Goal: Transaction & Acquisition: Book appointment/travel/reservation

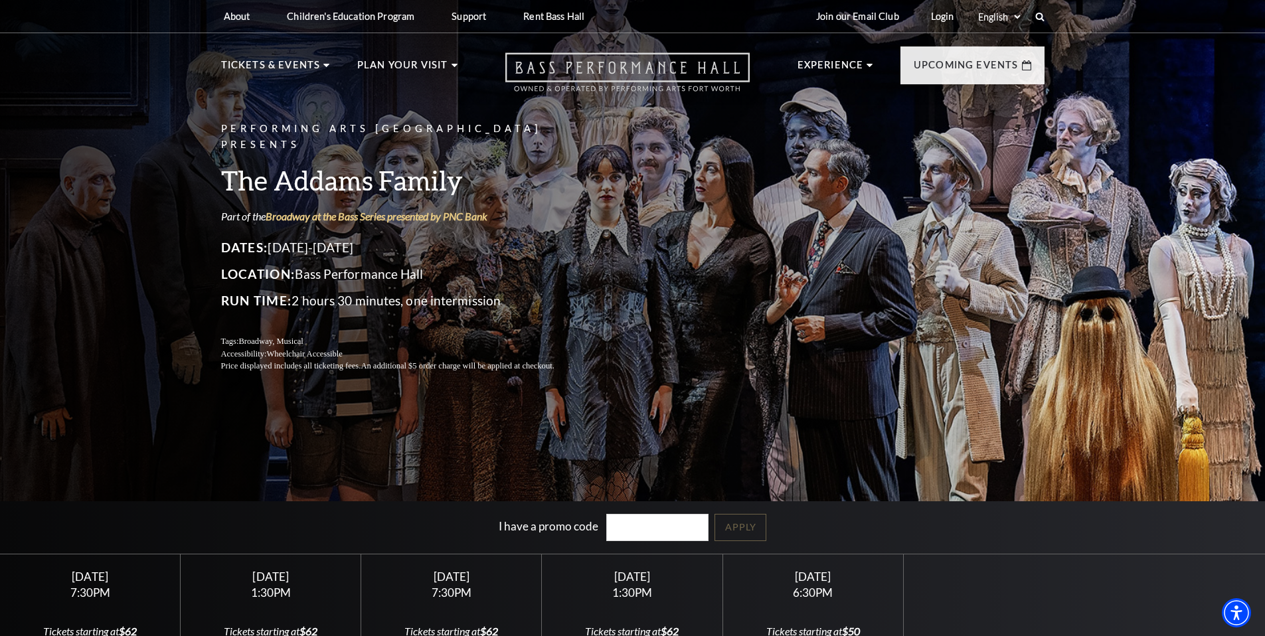
click at [586, 76] on icon "Open this option" at bounding box center [627, 71] width 244 height 39
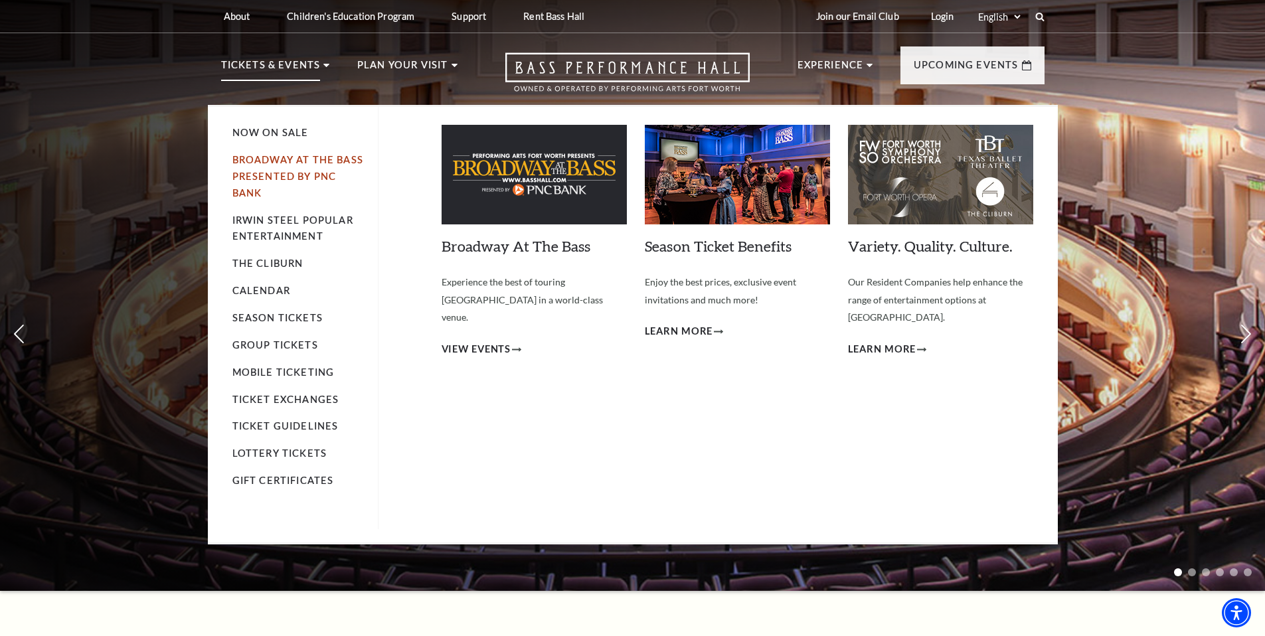
click at [286, 158] on link "Broadway At The Bass presented by PNC Bank" at bounding box center [297, 176] width 131 height 45
click at [484, 341] on span "View Events" at bounding box center [477, 349] width 70 height 17
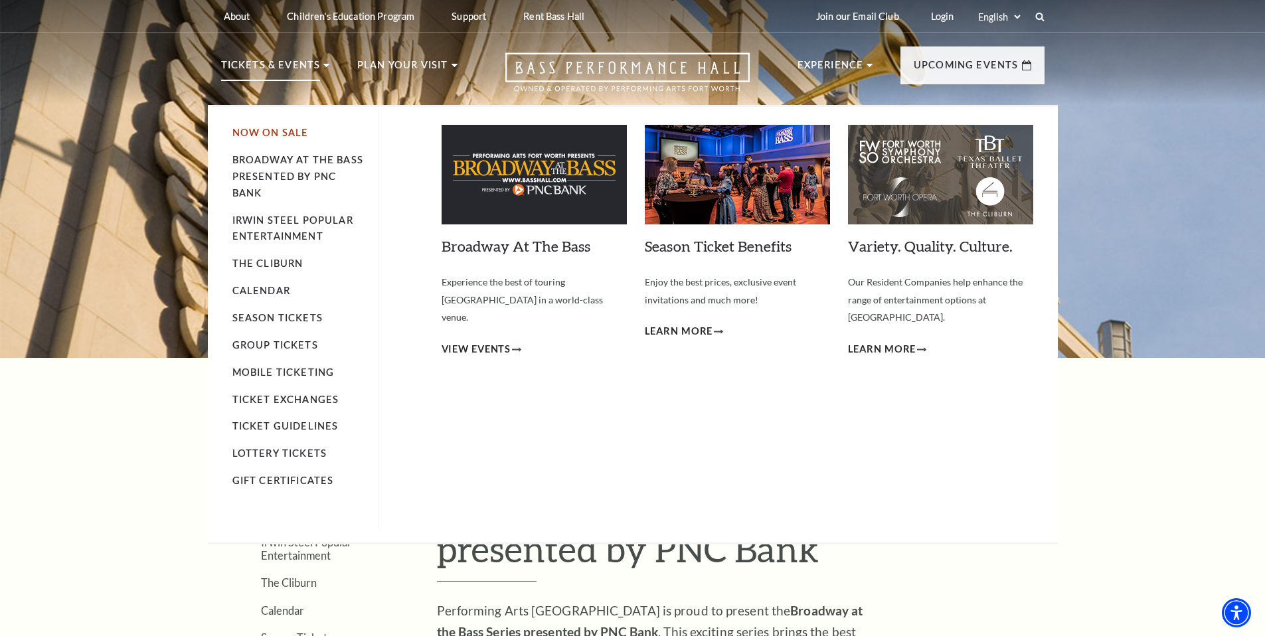
click at [258, 130] on link "Now On Sale" at bounding box center [270, 132] width 76 height 11
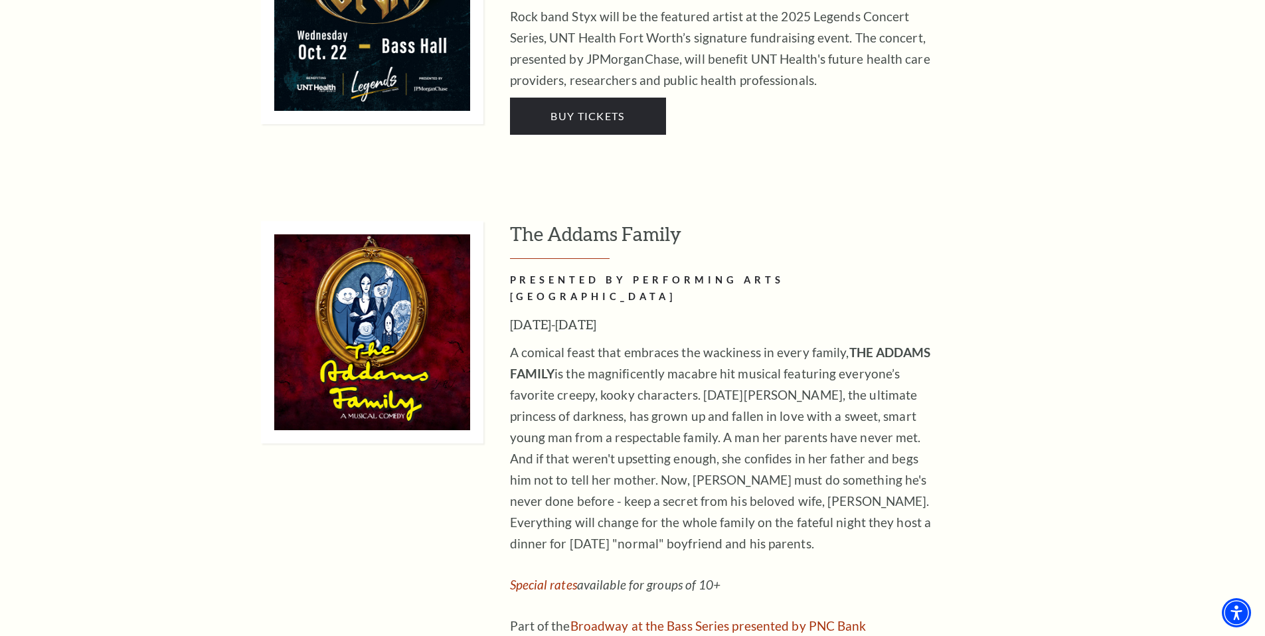
scroll to position [2909, 0]
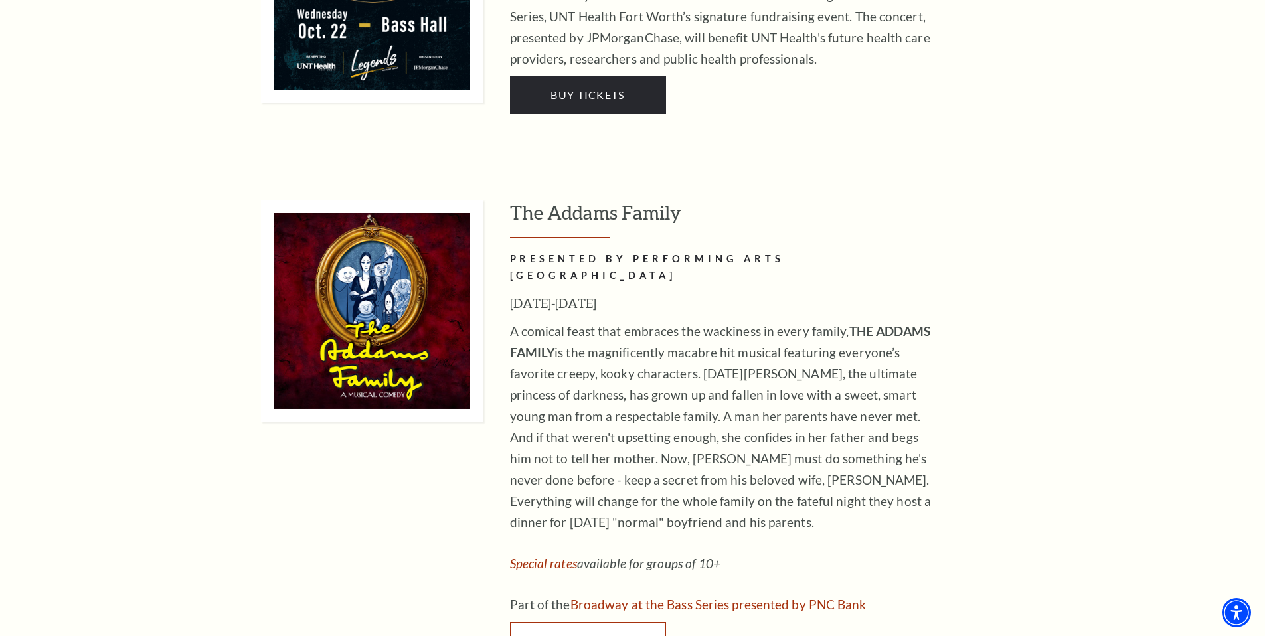
click at [617, 622] on link "Buy Tickets" at bounding box center [588, 640] width 156 height 37
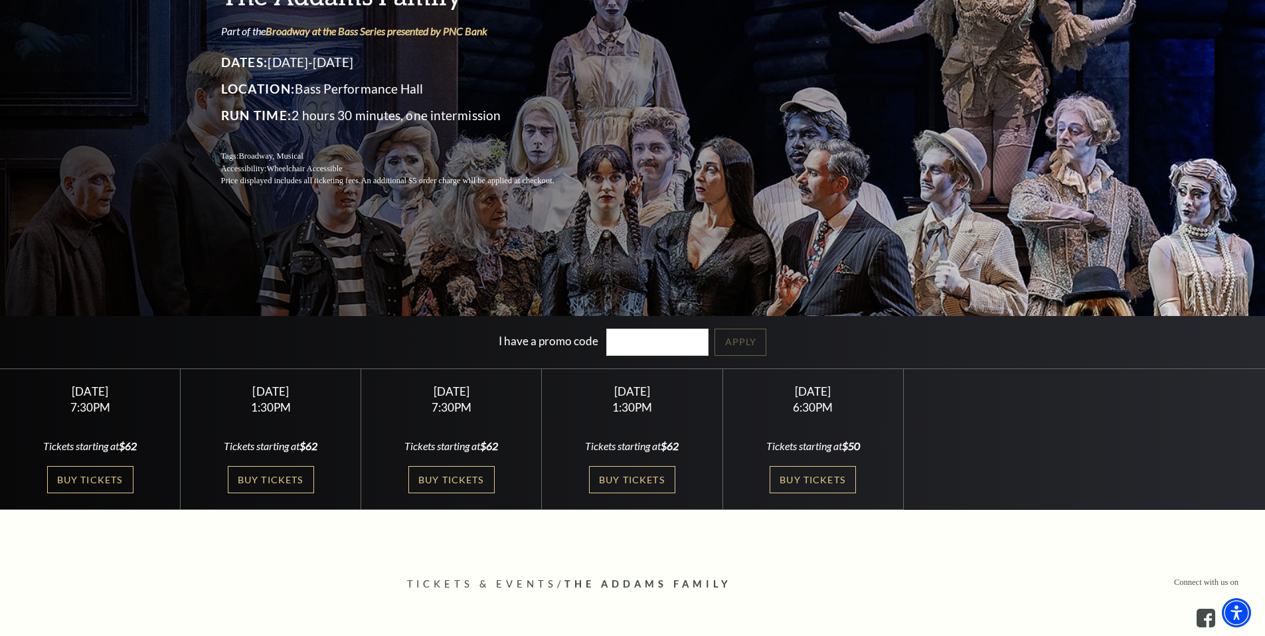
scroll to position [187, 0]
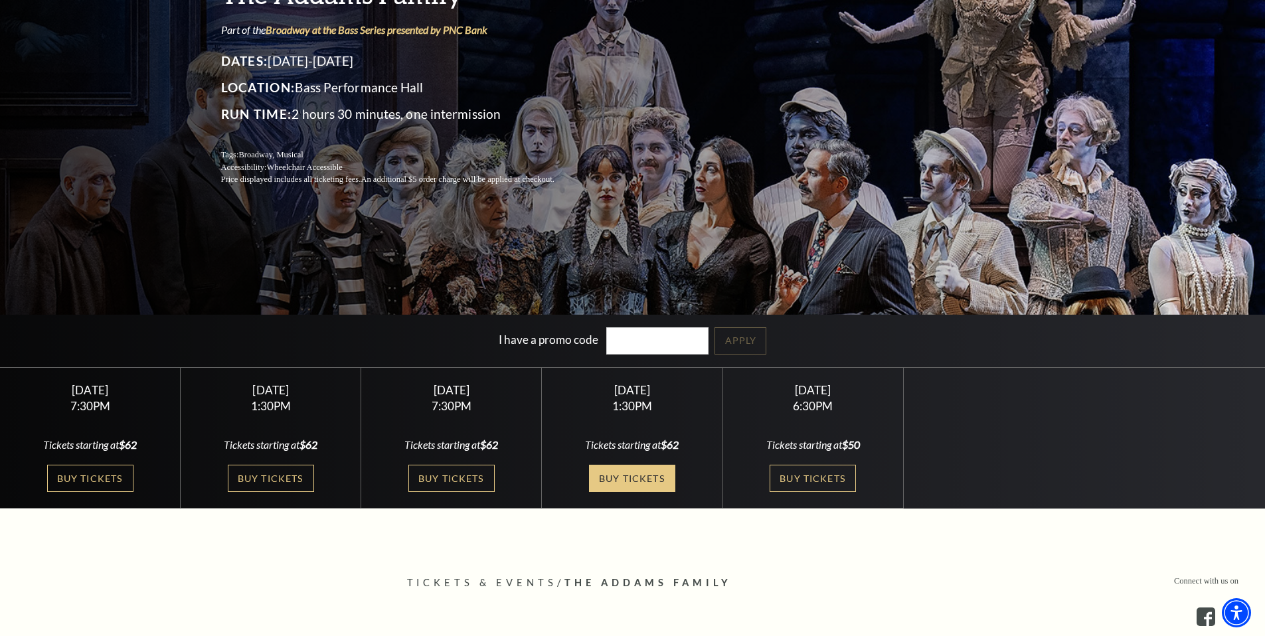
click at [612, 472] on link "Buy Tickets" at bounding box center [632, 478] width 86 height 27
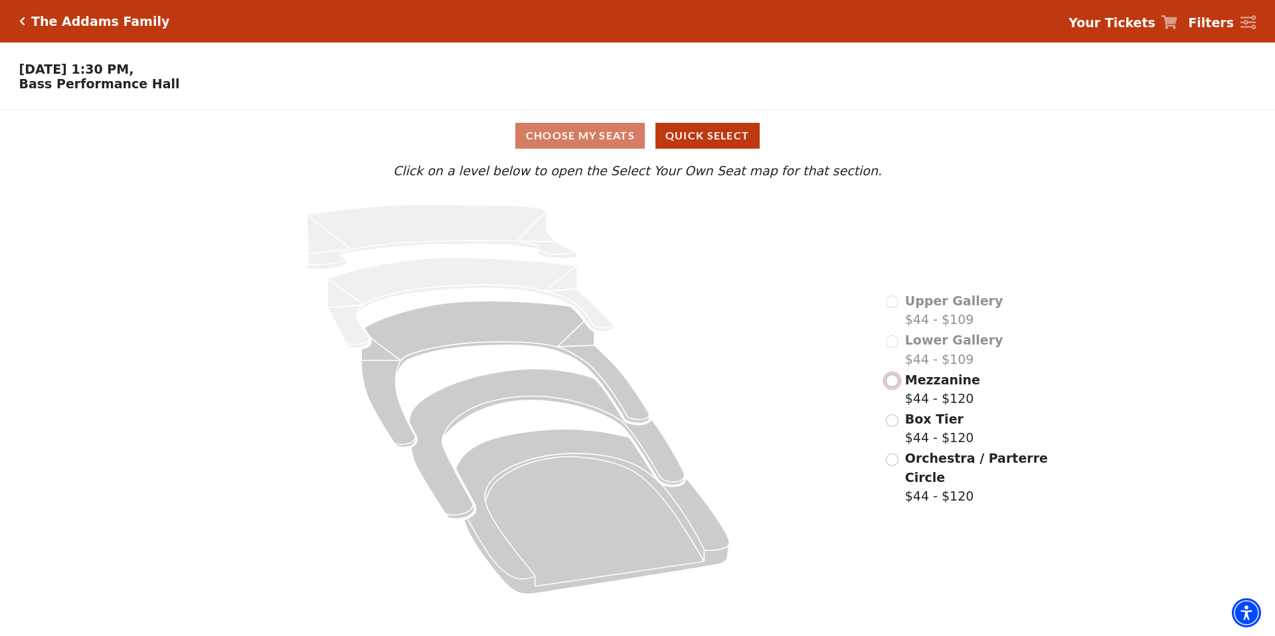
click at [893, 381] on input "Mezzanine$44 - $120\a" at bounding box center [892, 381] width 13 height 13
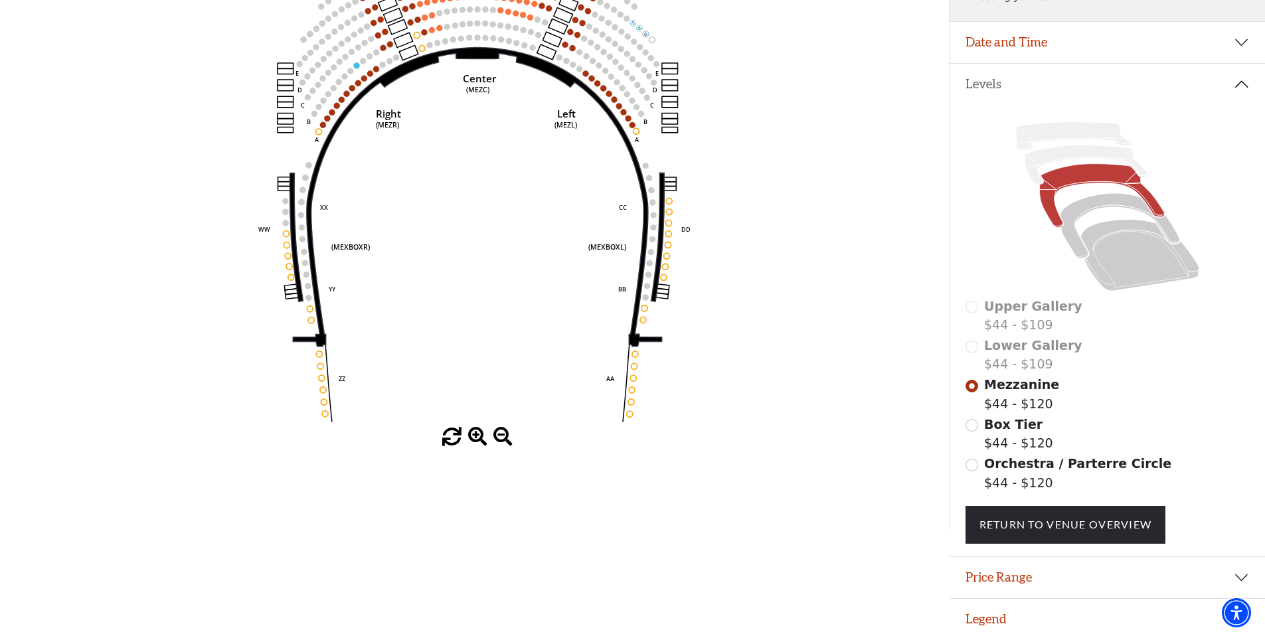
scroll to position [222, 0]
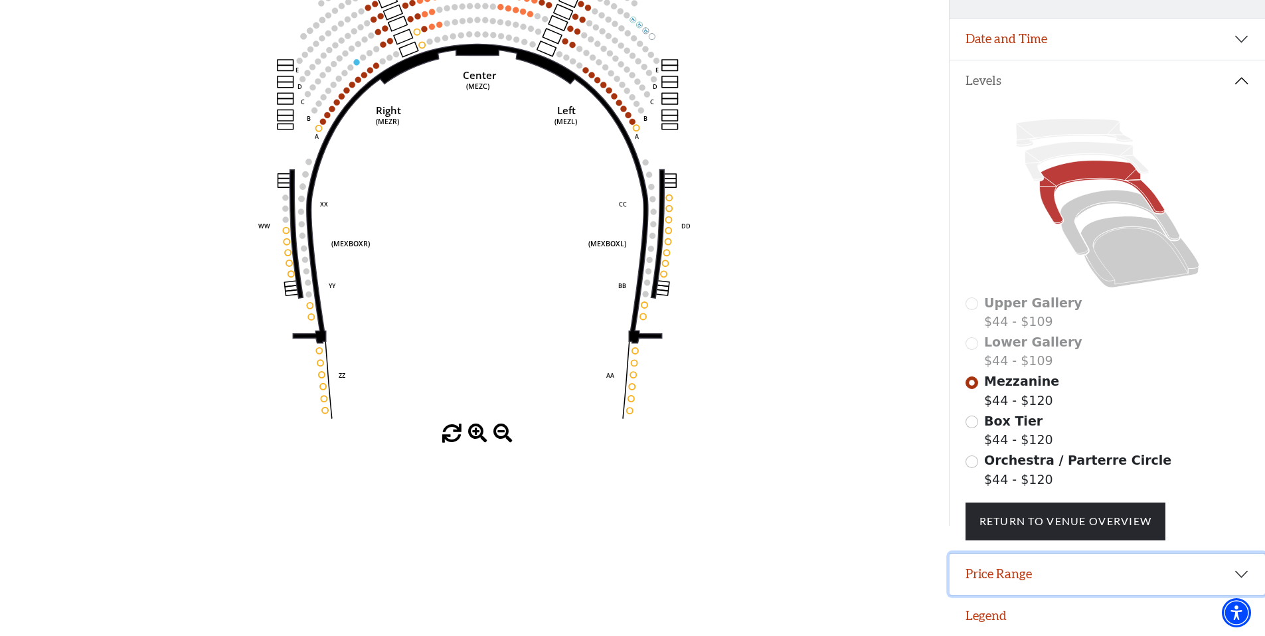
click at [998, 576] on button "Price Range" at bounding box center [1108, 574] width 316 height 41
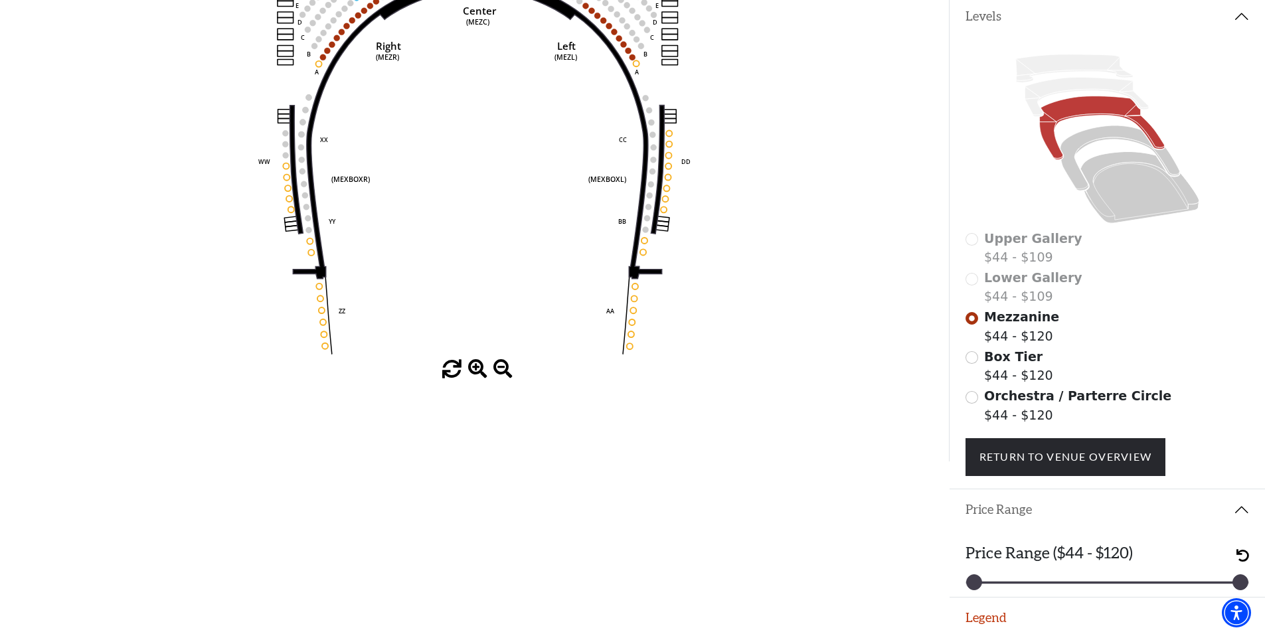
scroll to position [288, 0]
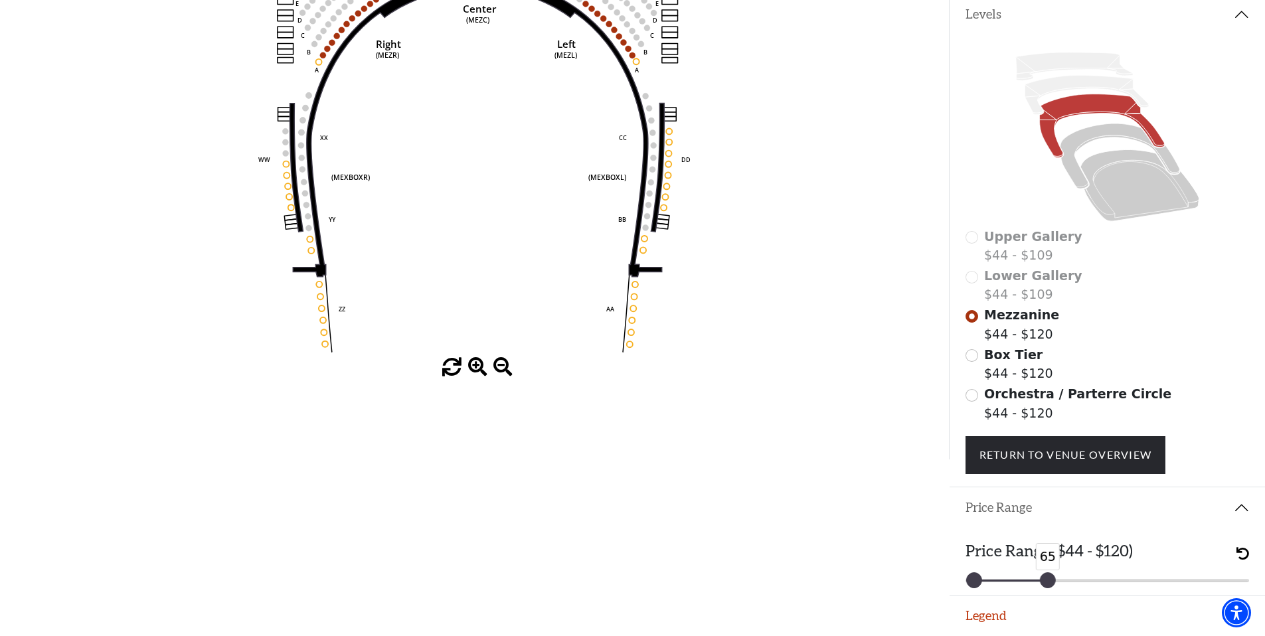
drag, startPoint x: 1241, startPoint y: 578, endPoint x: 1049, endPoint y: 596, distance: 192.8
click at [1049, 460] on div "Promo Code Apply If you have a promo code, please enter it prior to choosing yo…" at bounding box center [1107, 141] width 316 height 636
click at [1243, 554] on span "undo" at bounding box center [1243, 553] width 13 height 13
drag, startPoint x: 1031, startPoint y: 585, endPoint x: 926, endPoint y: 585, distance: 104.9
click at [926, 349] on html "Skip to main content Enable accessibility for low vision Open the accessibility…" at bounding box center [632, 31] width 1265 height 636
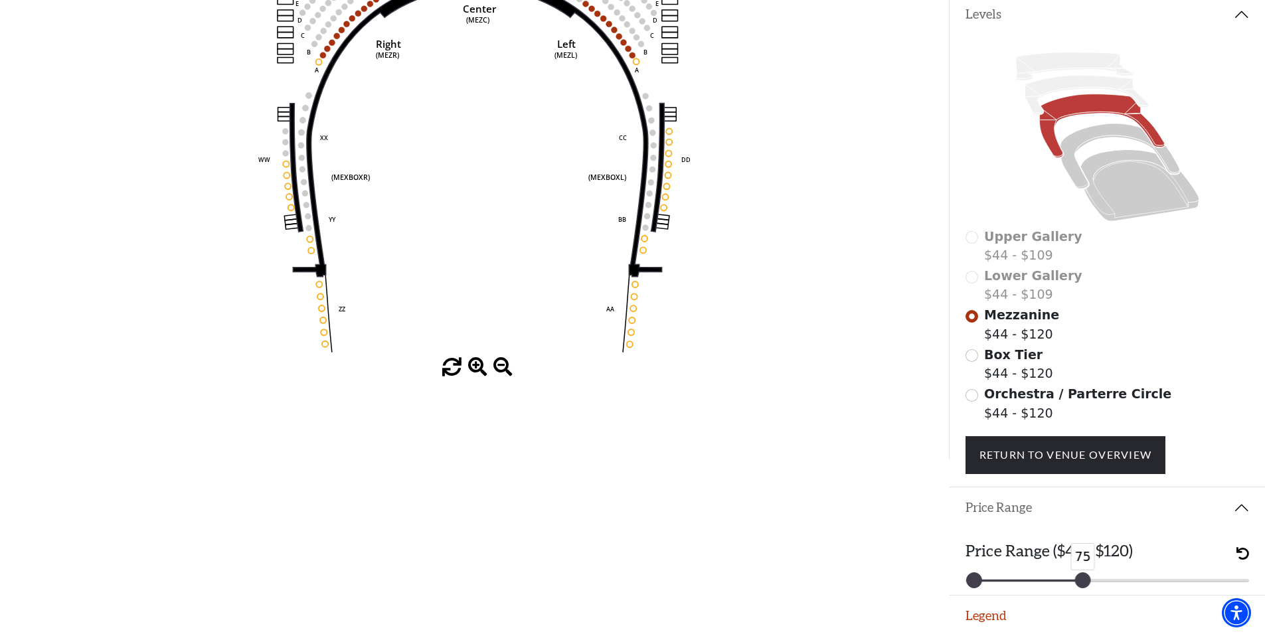
drag, startPoint x: 1244, startPoint y: 579, endPoint x: 1087, endPoint y: 585, distance: 157.6
click at [1087, 585] on div at bounding box center [1082, 580] width 15 height 15
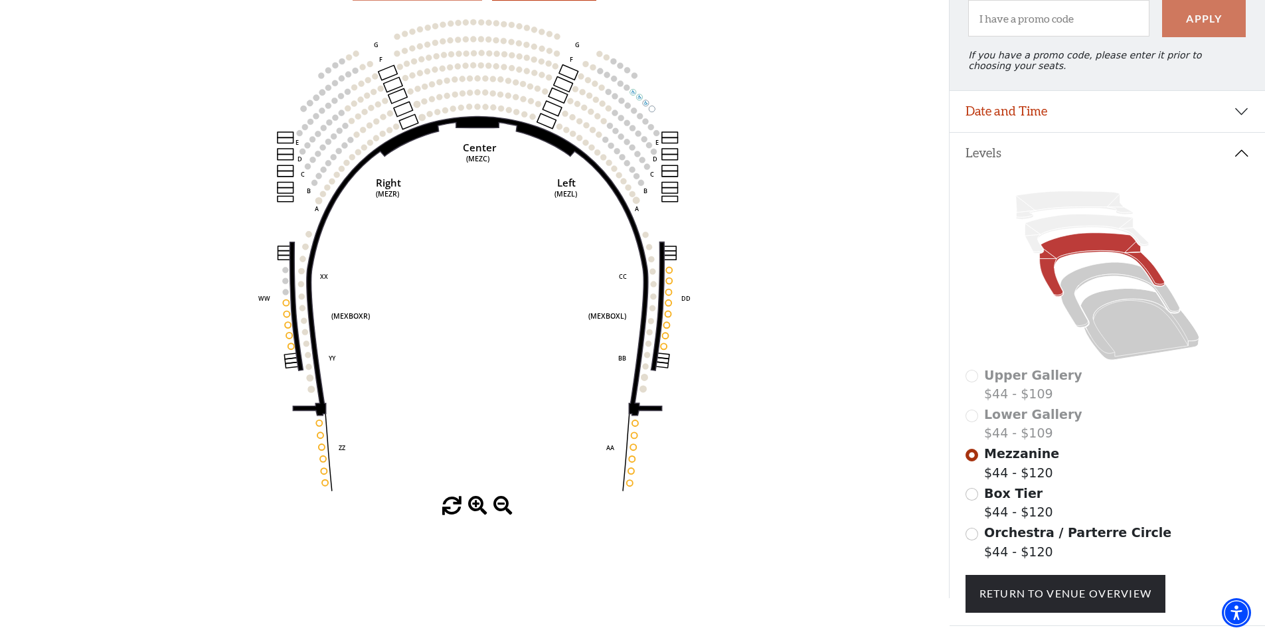
scroll to position [159, 0]
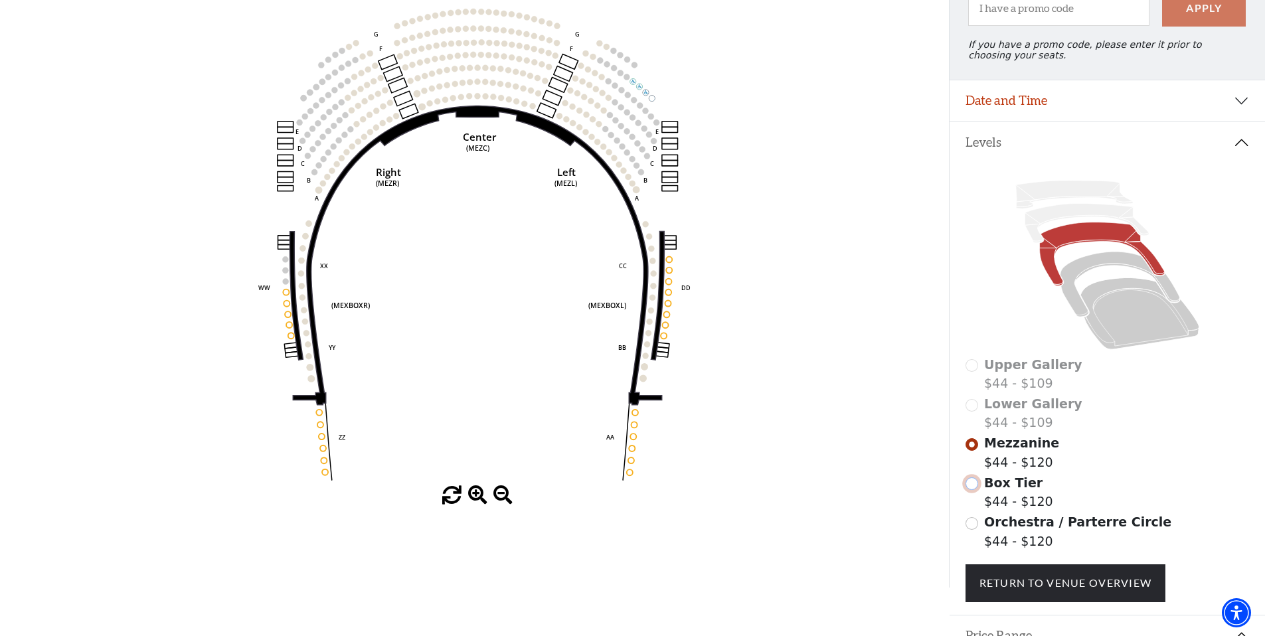
click at [974, 486] on input "Box Tier$44 - $120\a" at bounding box center [972, 484] width 13 height 13
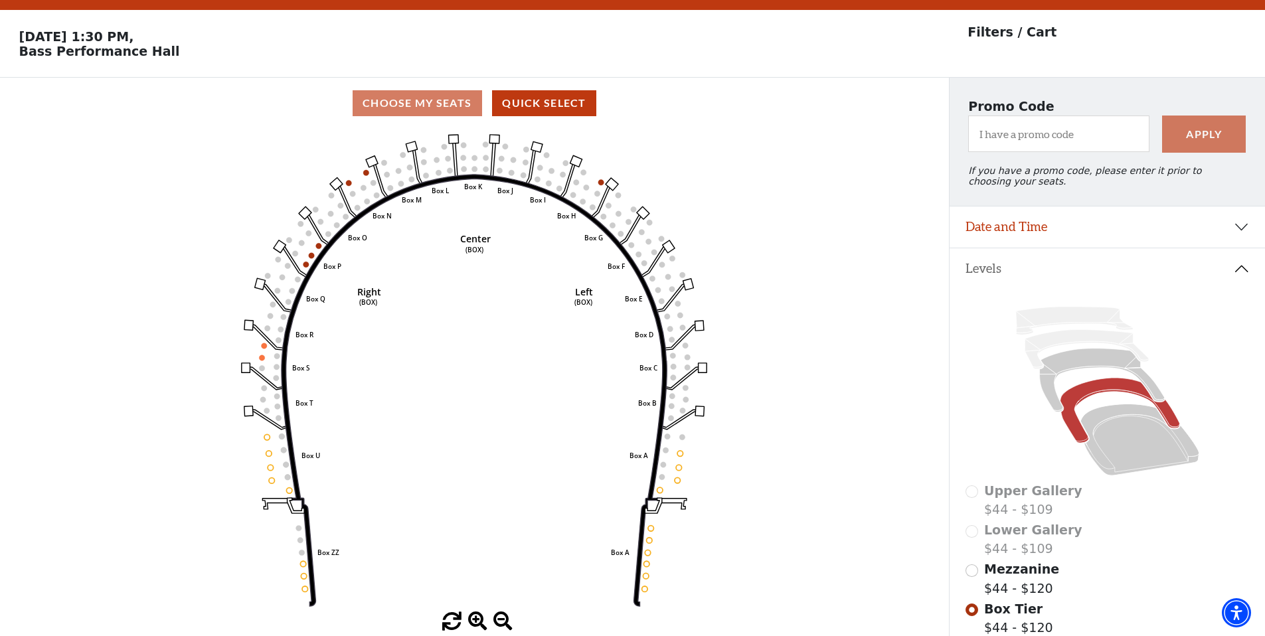
scroll to position [62, 0]
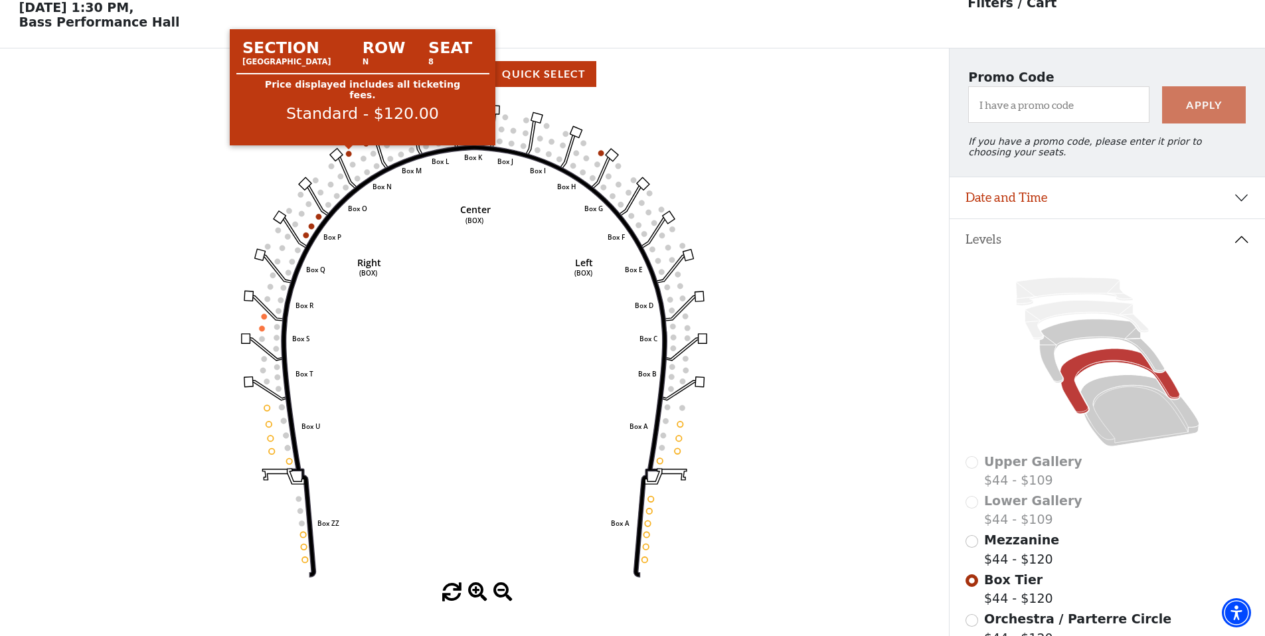
click at [349, 153] on circle at bounding box center [348, 153] width 5 height 5
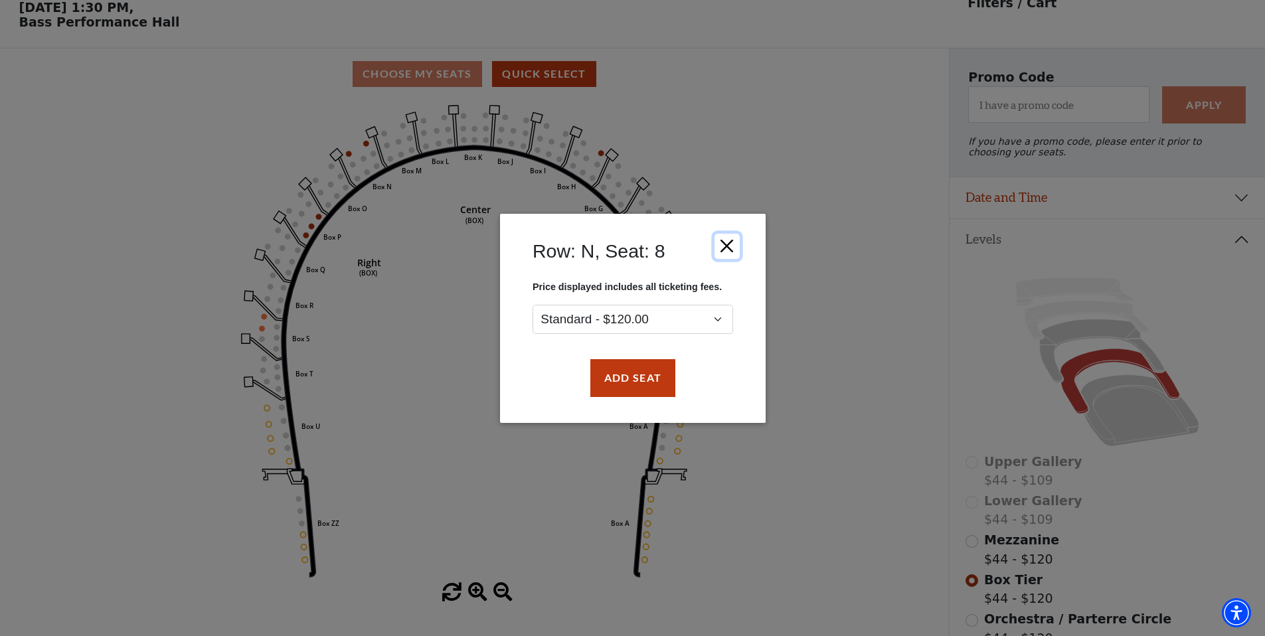
click at [725, 244] on button "Close" at bounding box center [726, 245] width 25 height 25
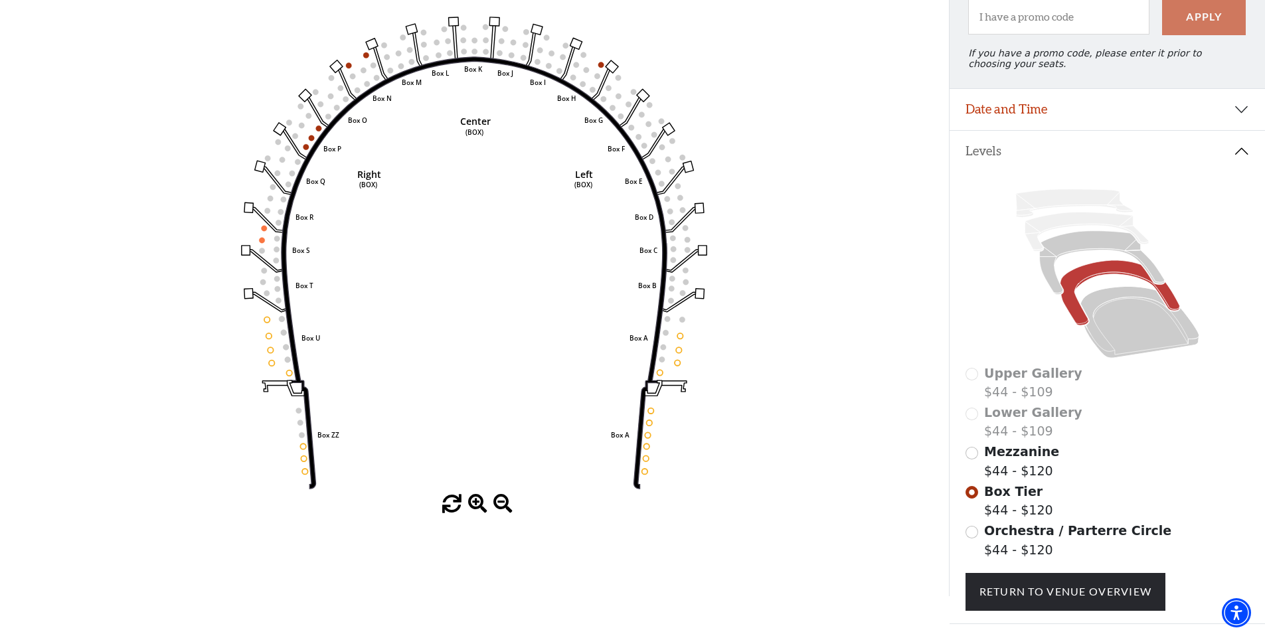
scroll to position [222, 0]
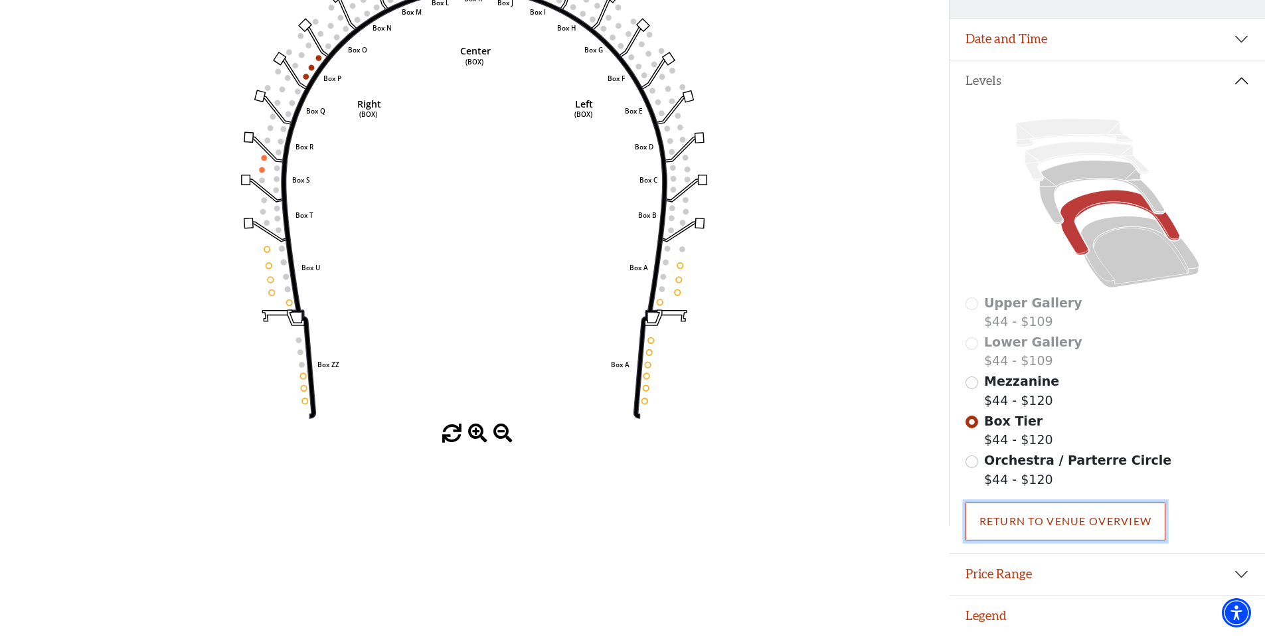
click at [989, 521] on link "Return To Venue Overview" at bounding box center [1066, 521] width 201 height 37
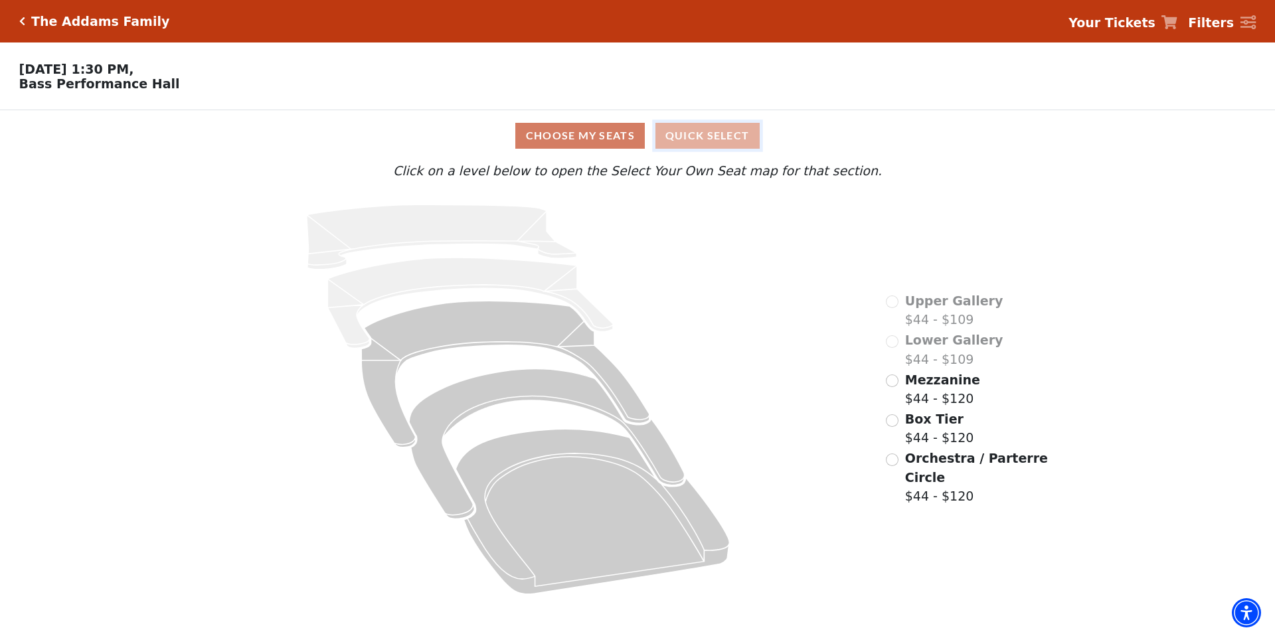
click at [688, 137] on button "Quick Select" at bounding box center [708, 136] width 104 height 26
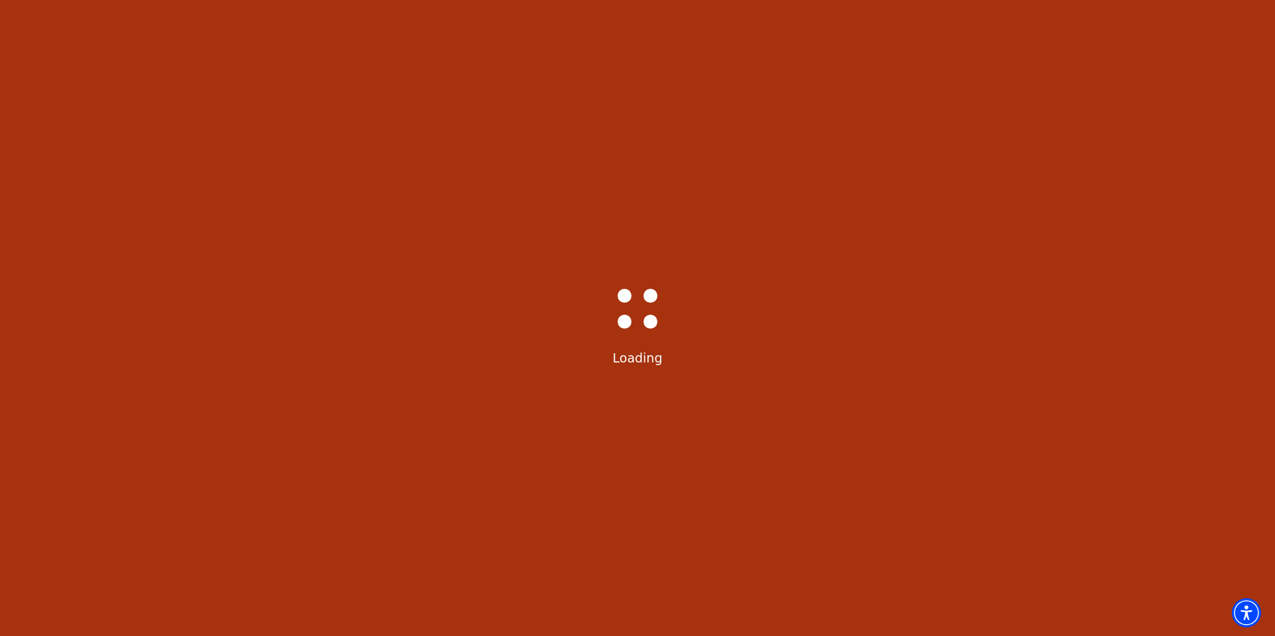
select select "6293"
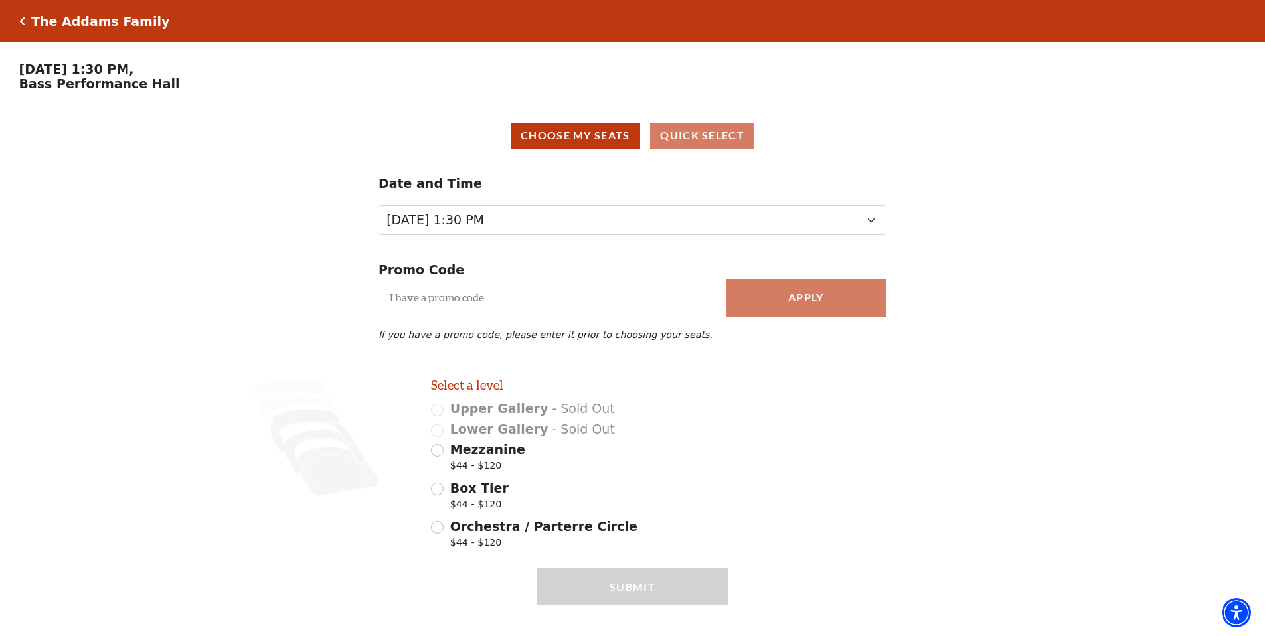
click at [78, 20] on h5 "The Addams Family" at bounding box center [100, 21] width 138 height 15
click at [56, 21] on h5 "The Addams Family" at bounding box center [100, 21] width 138 height 15
click at [54, 21] on h5 "The Addams Family" at bounding box center [100, 21] width 138 height 15
click at [20, 24] on icon "Click here to go back to filters" at bounding box center [22, 21] width 6 height 9
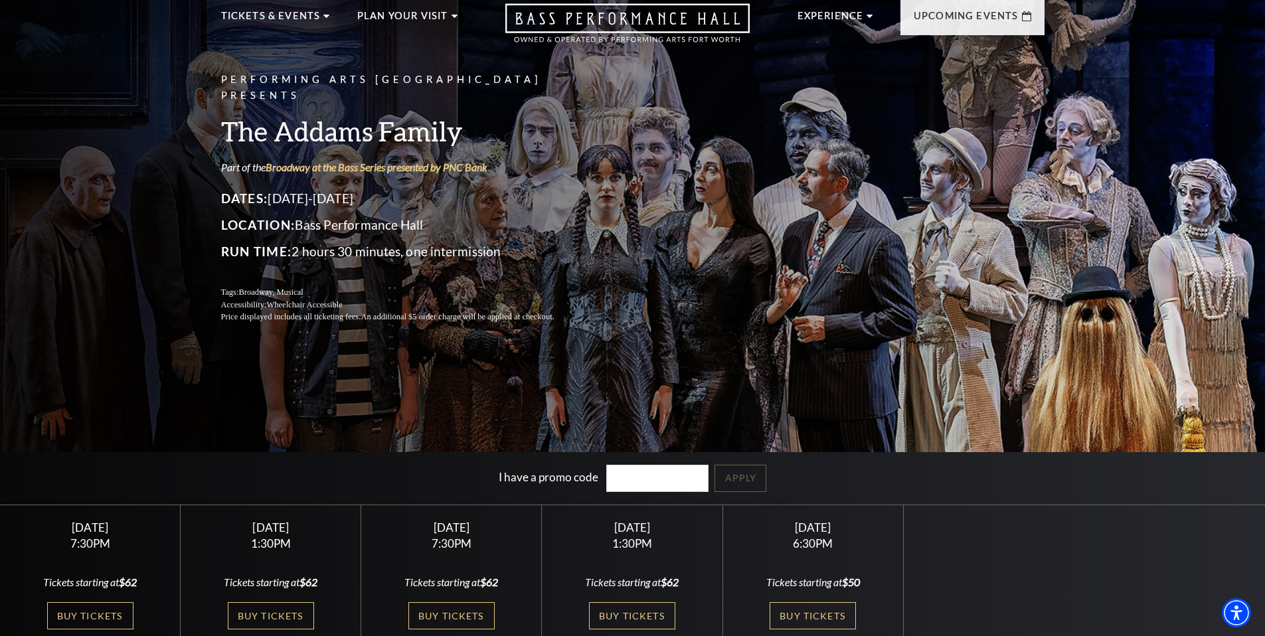
scroll to position [70, 0]
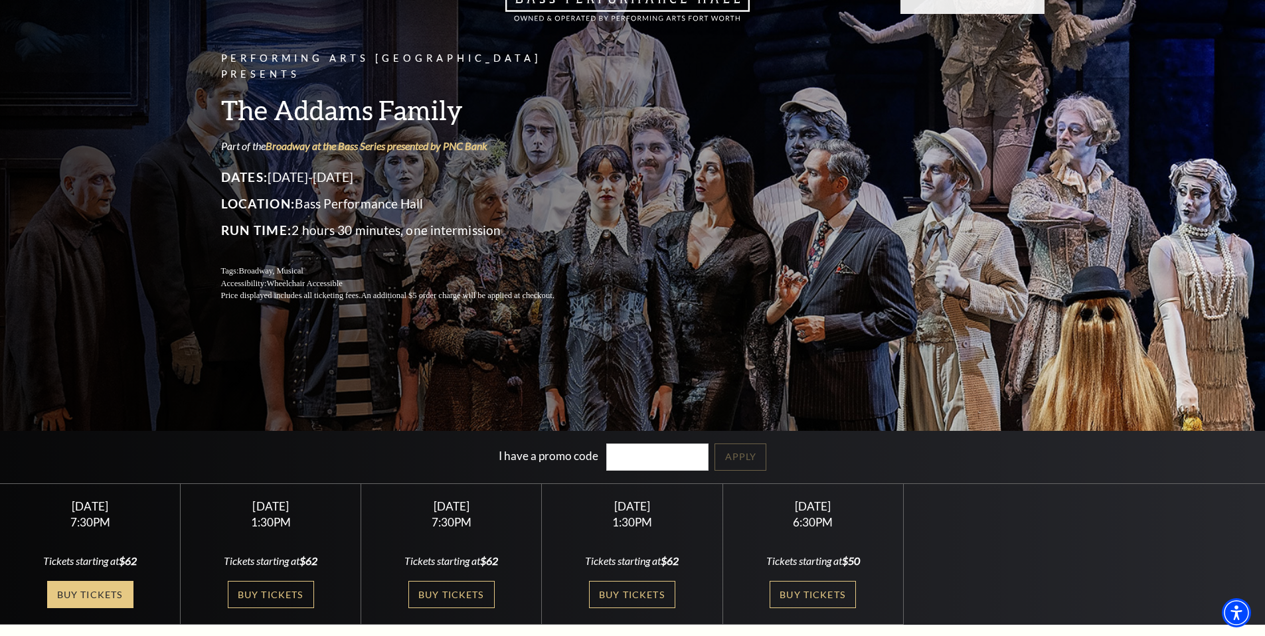
click at [84, 592] on link "Buy Tickets" at bounding box center [90, 594] width 86 height 27
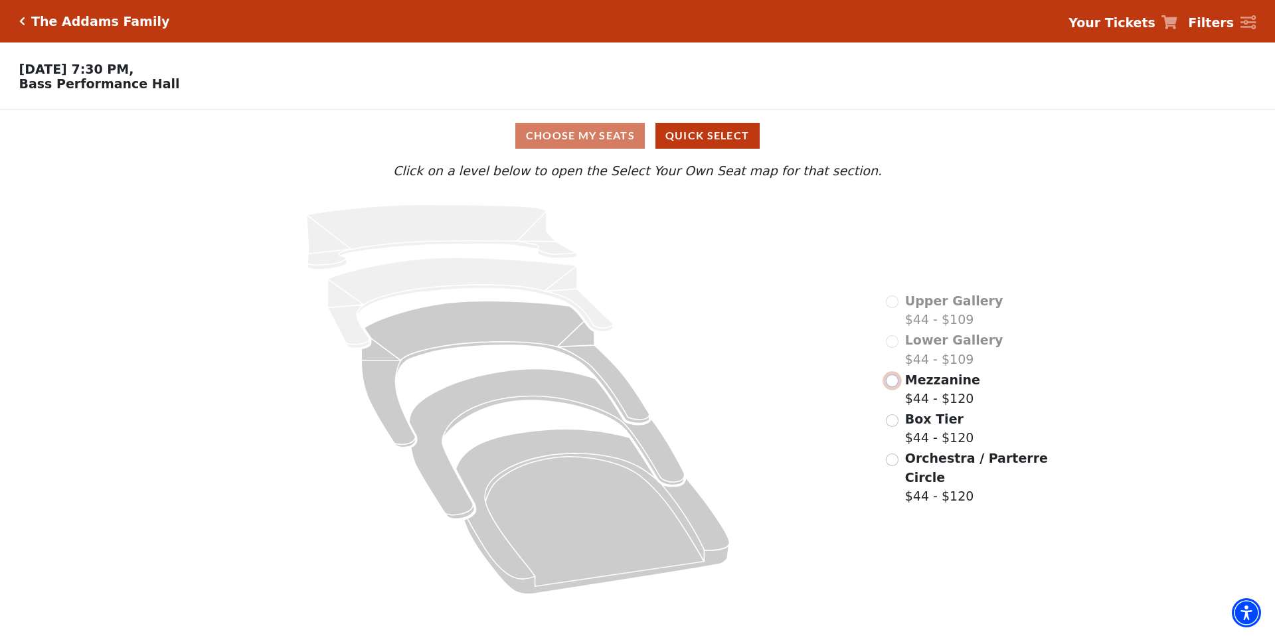
click at [897, 377] on input "Mezzanine$44 - $120\a" at bounding box center [892, 381] width 13 height 13
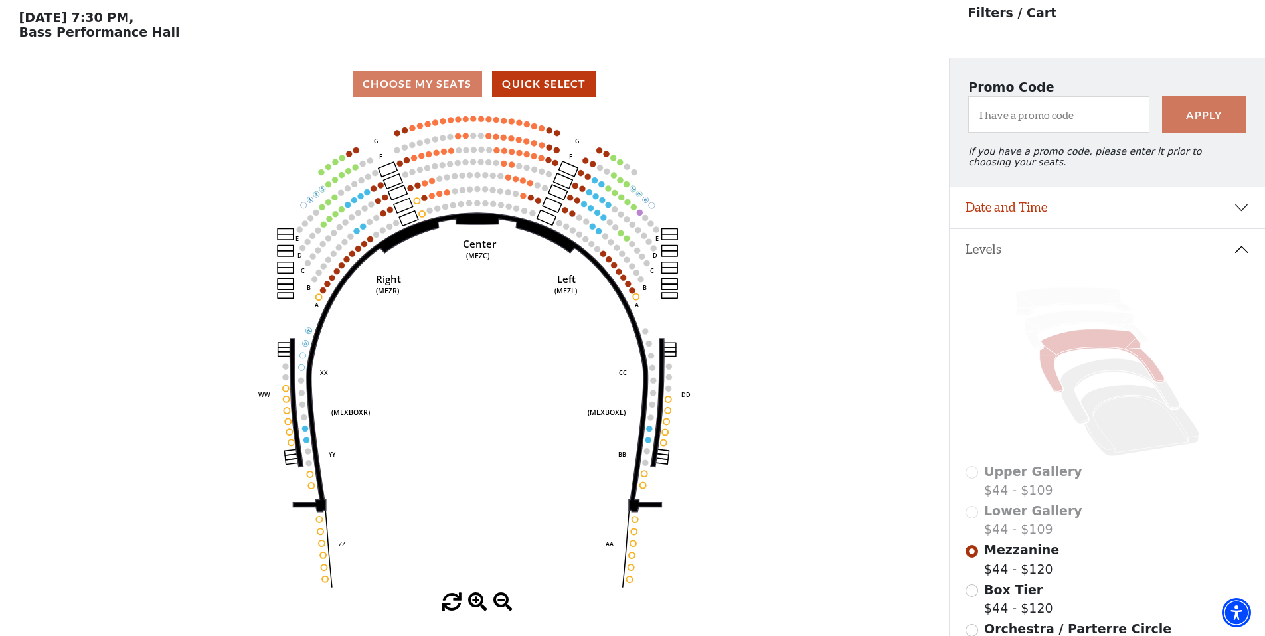
scroll to position [62, 0]
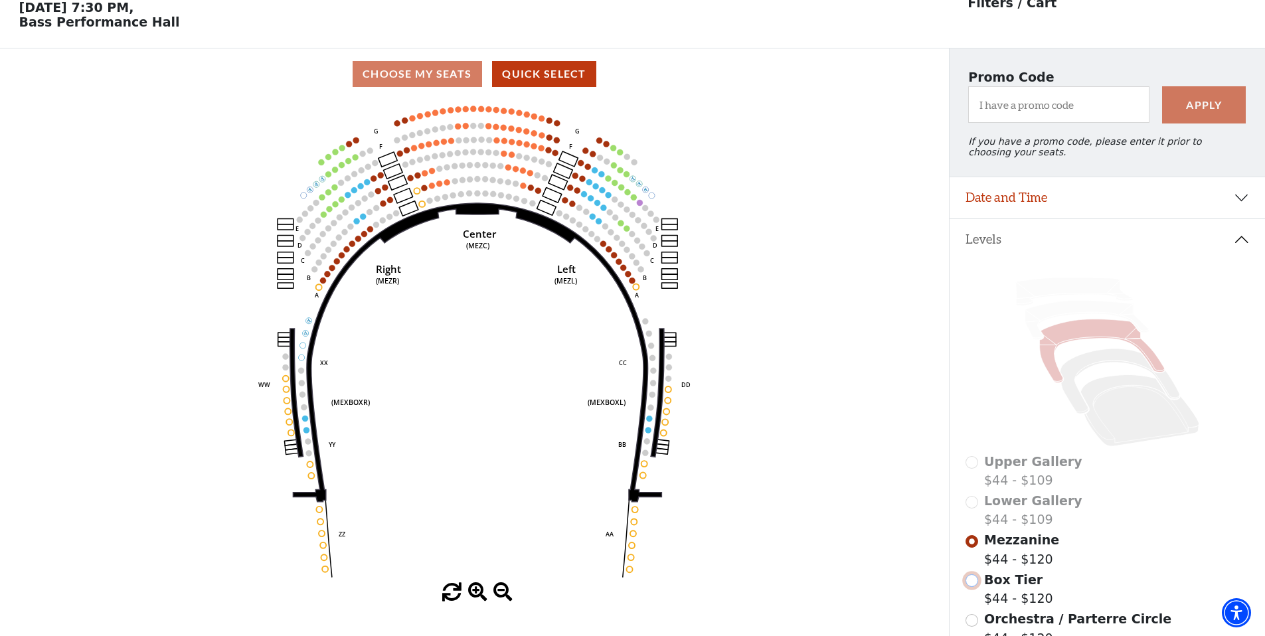
click at [972, 579] on input "Box Tier$44 - $120\a" at bounding box center [972, 581] width 13 height 13
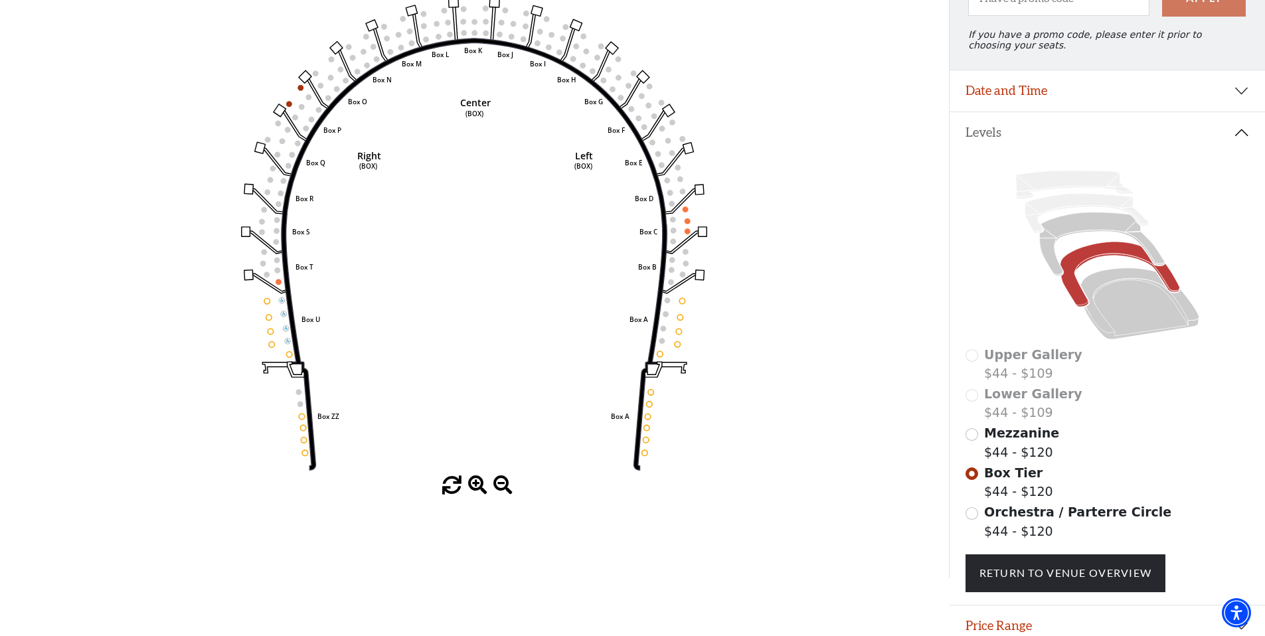
scroll to position [171, 0]
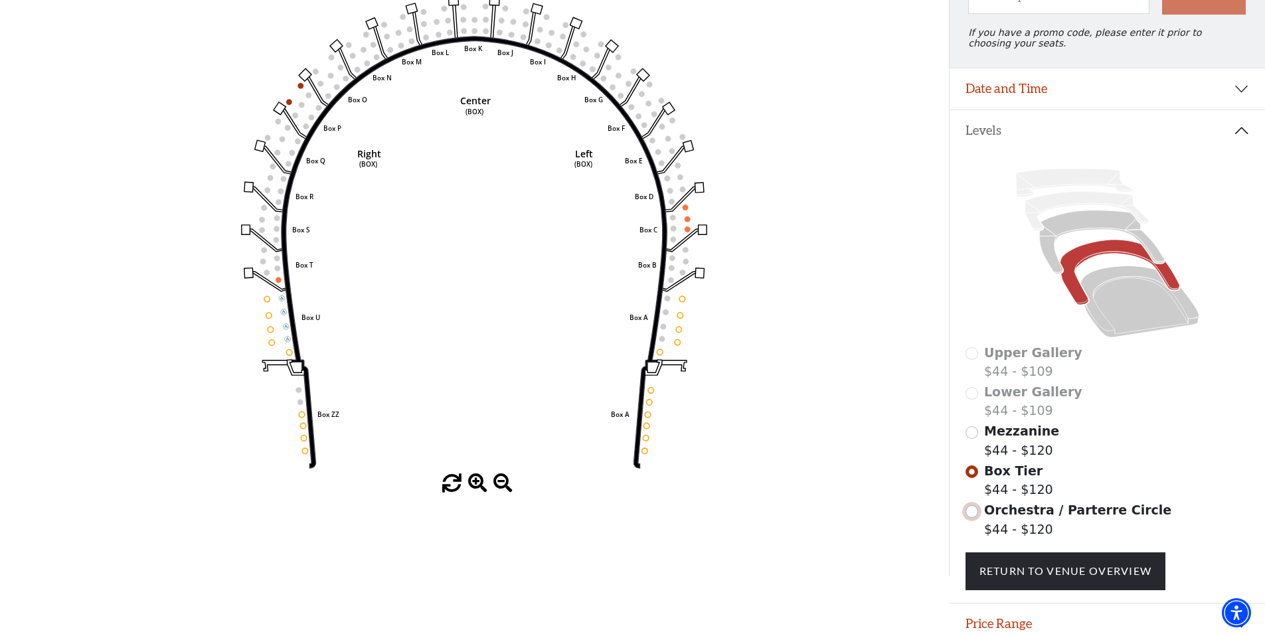
click at [970, 513] on input "Orchestra / Parterre Circle$44 - $120\a" at bounding box center [972, 511] width 13 height 13
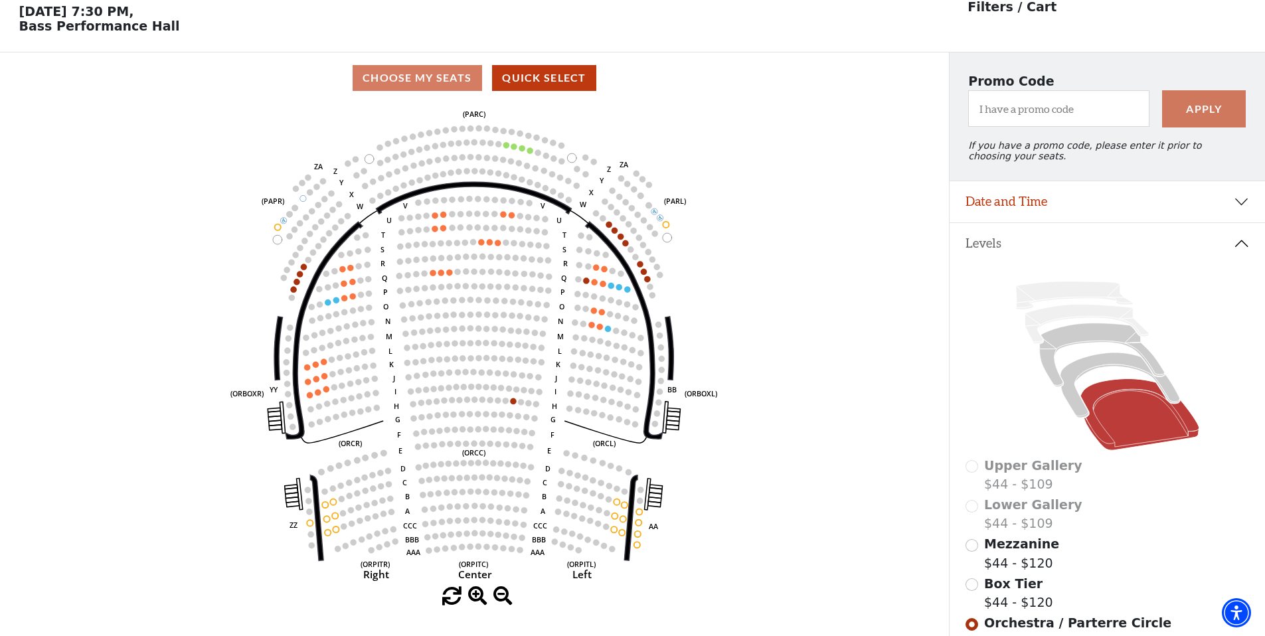
scroll to position [0, 0]
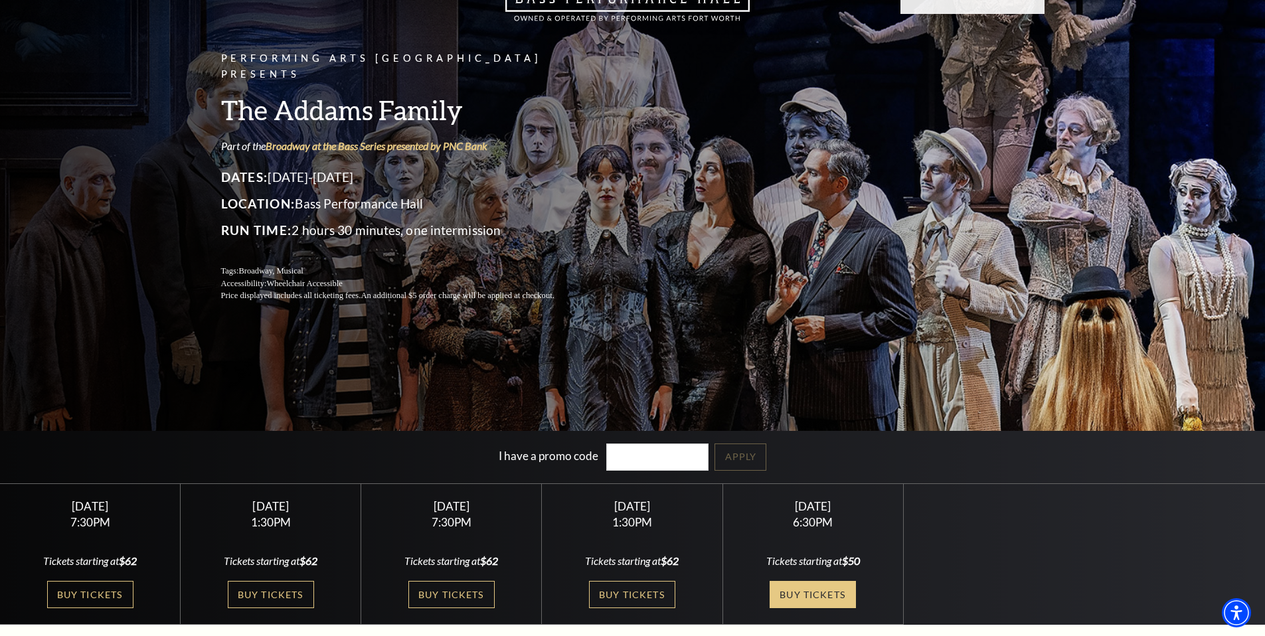
click at [782, 593] on link "Buy Tickets" at bounding box center [813, 594] width 86 height 27
click at [440, 585] on link "Buy Tickets" at bounding box center [451, 594] width 86 height 27
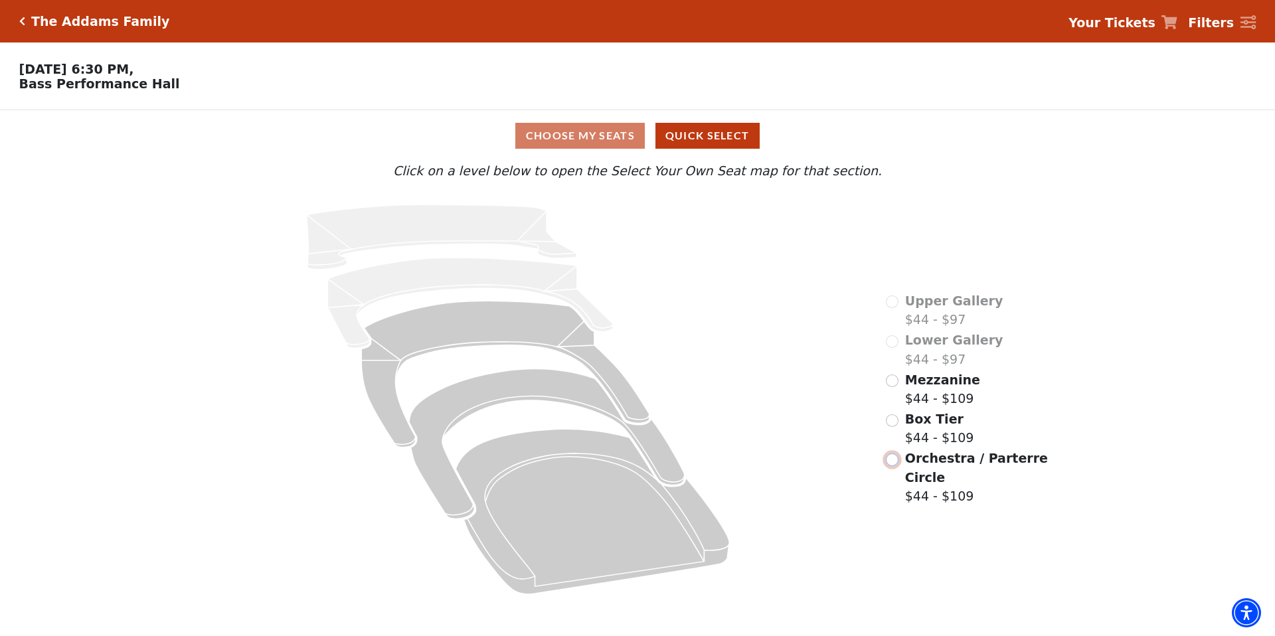
click at [893, 459] on input "Orchestra / Parterre Circle$44 - $109\a" at bounding box center [892, 460] width 13 height 13
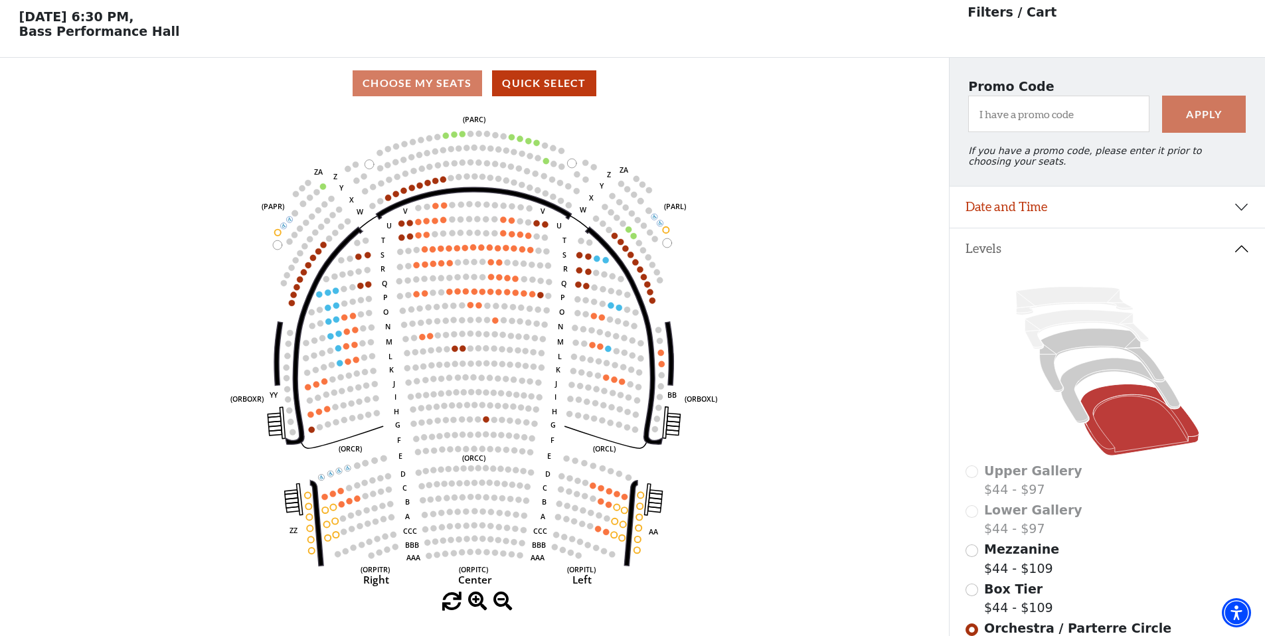
scroll to position [62, 0]
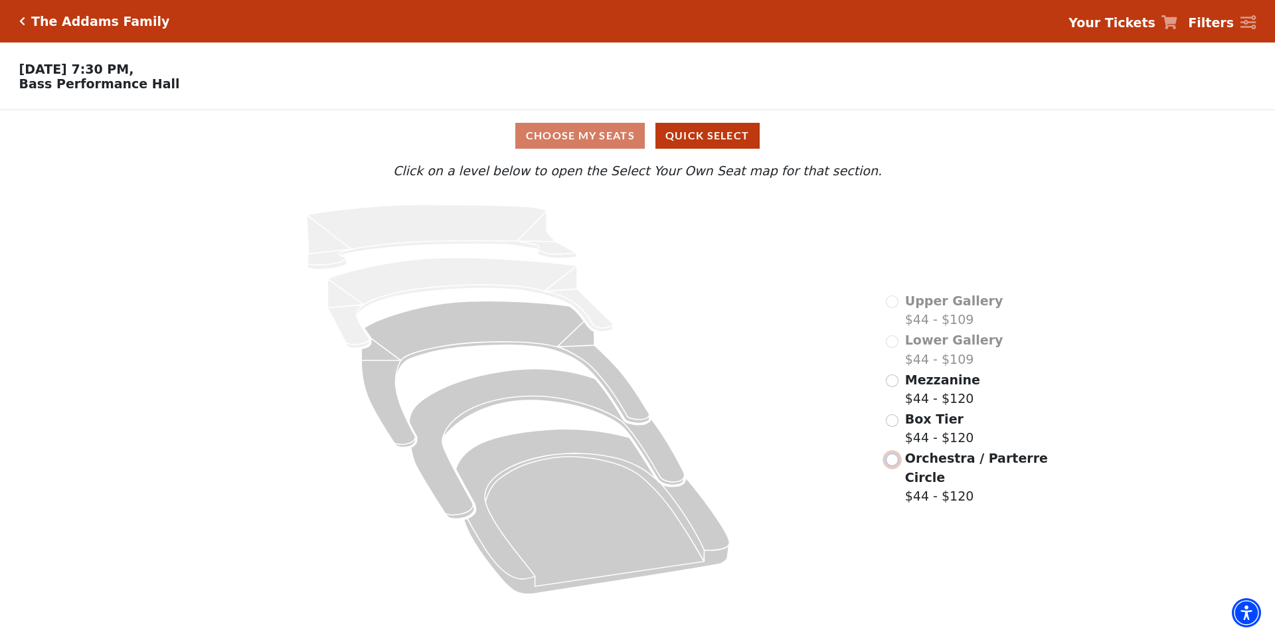
click at [893, 458] on input "Orchestra / Parterre Circle$44 - $120\a" at bounding box center [892, 460] width 13 height 13
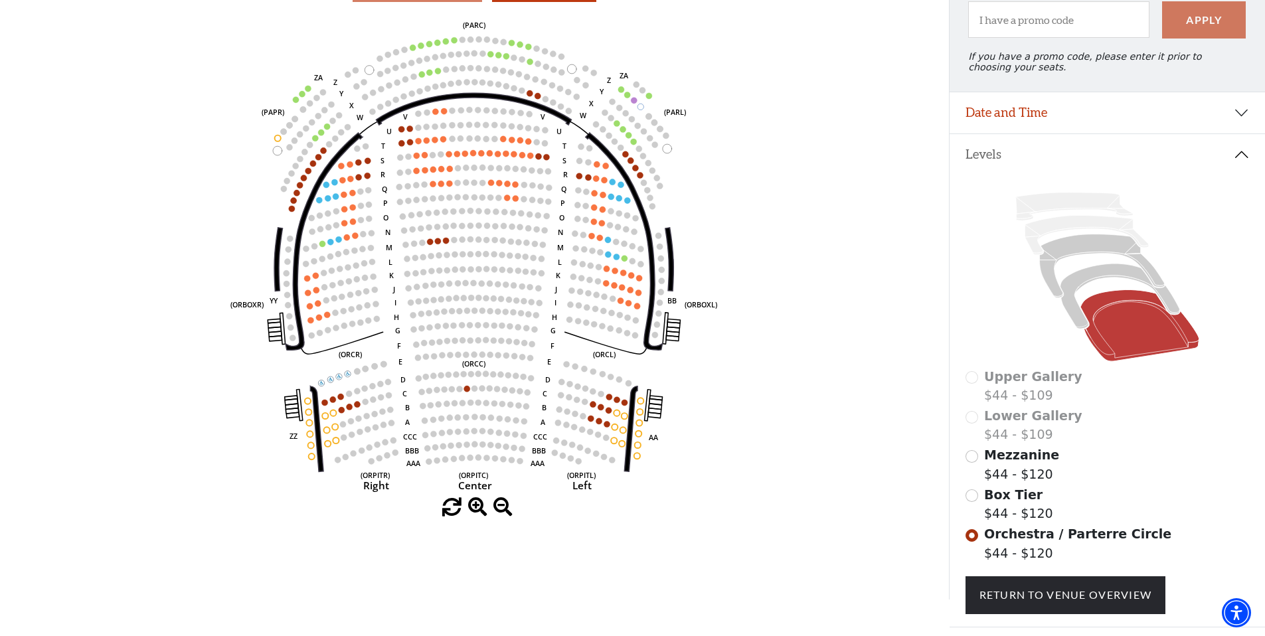
scroll to position [154, 0]
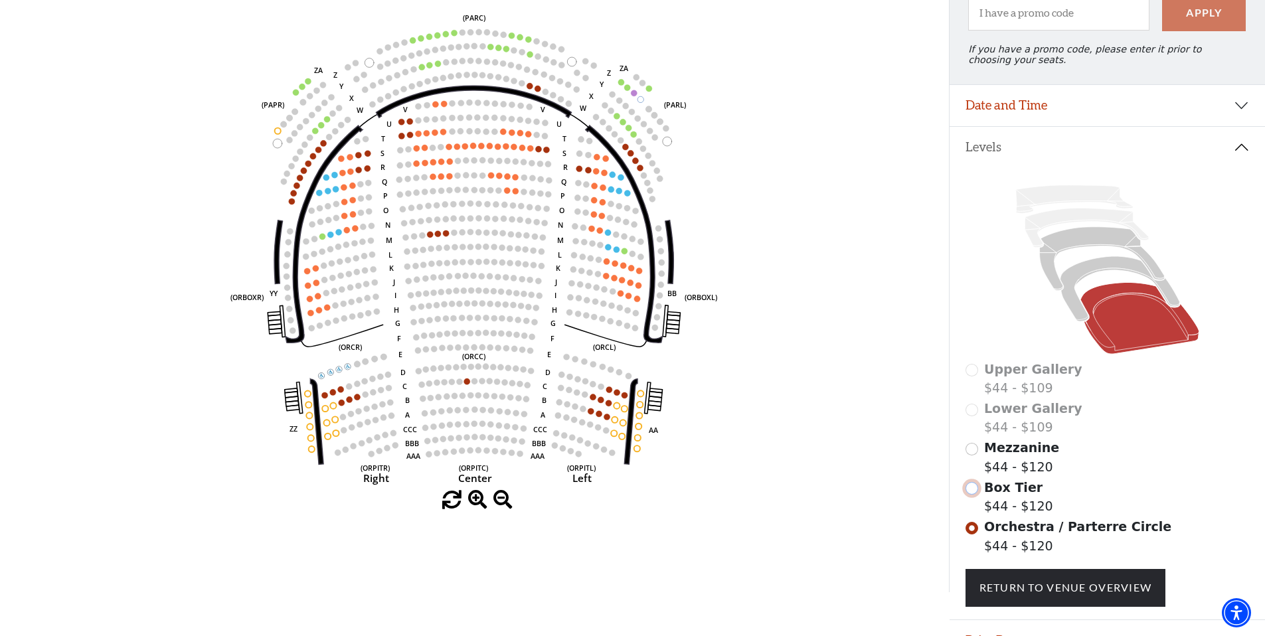
click at [971, 490] on input "Box Tier$44 - $120\a" at bounding box center [972, 488] width 13 height 13
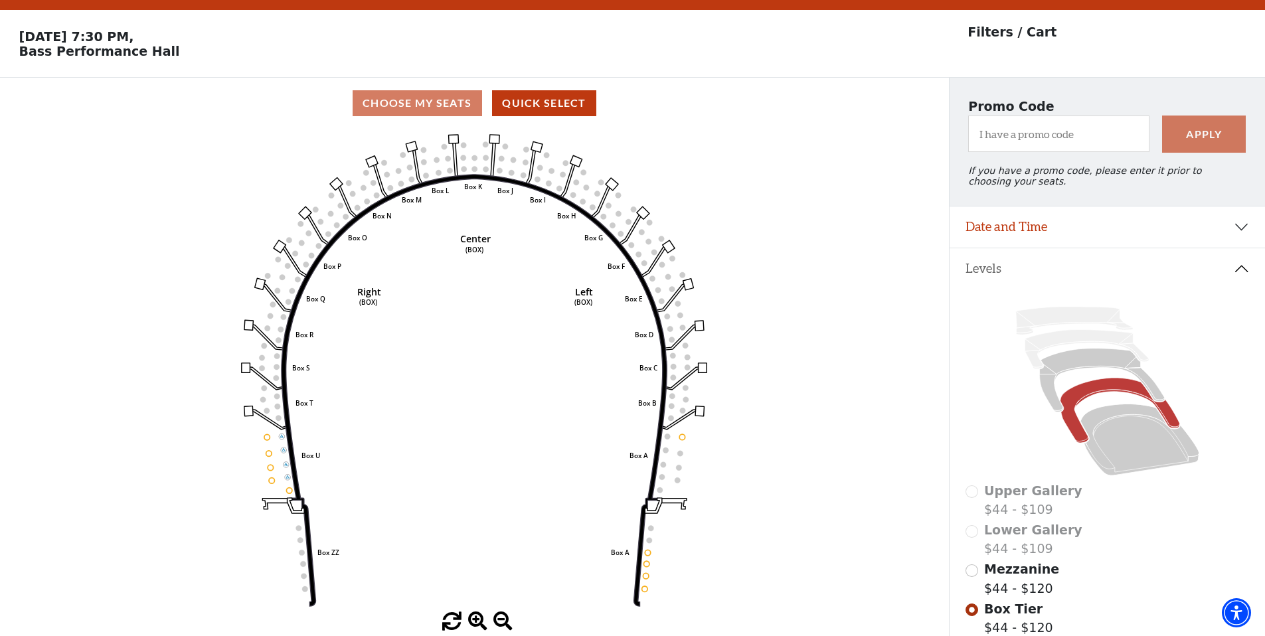
scroll to position [62, 0]
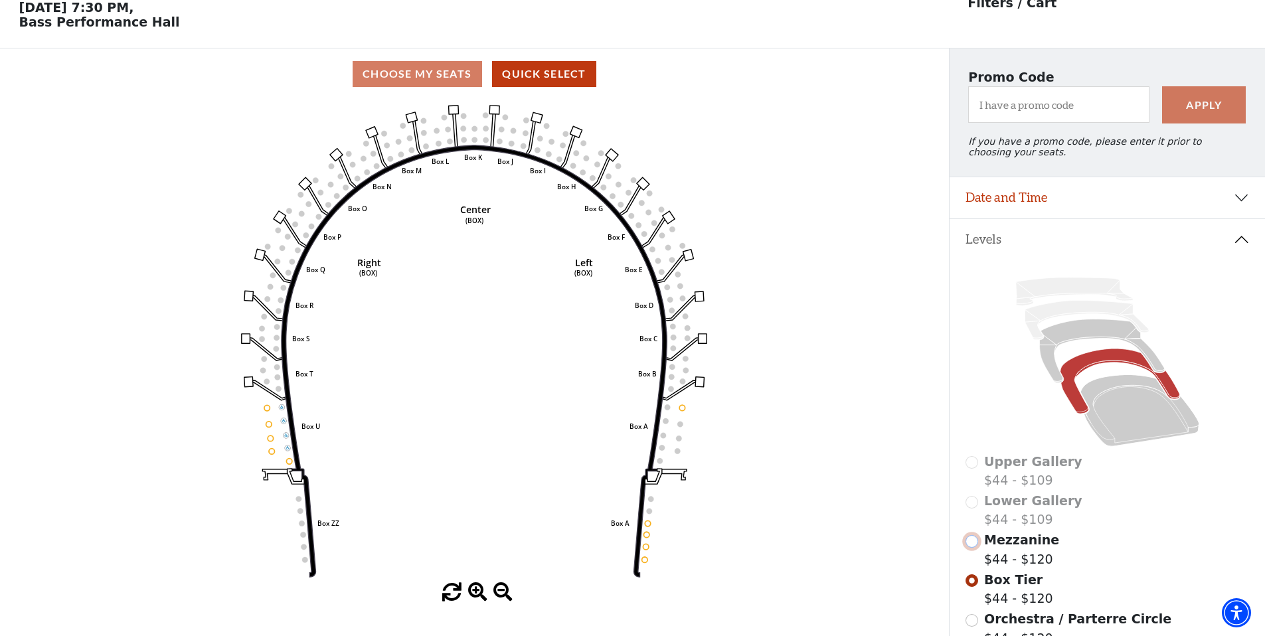
click at [974, 542] on input "Mezzanine$44 - $120\a" at bounding box center [972, 541] width 13 height 13
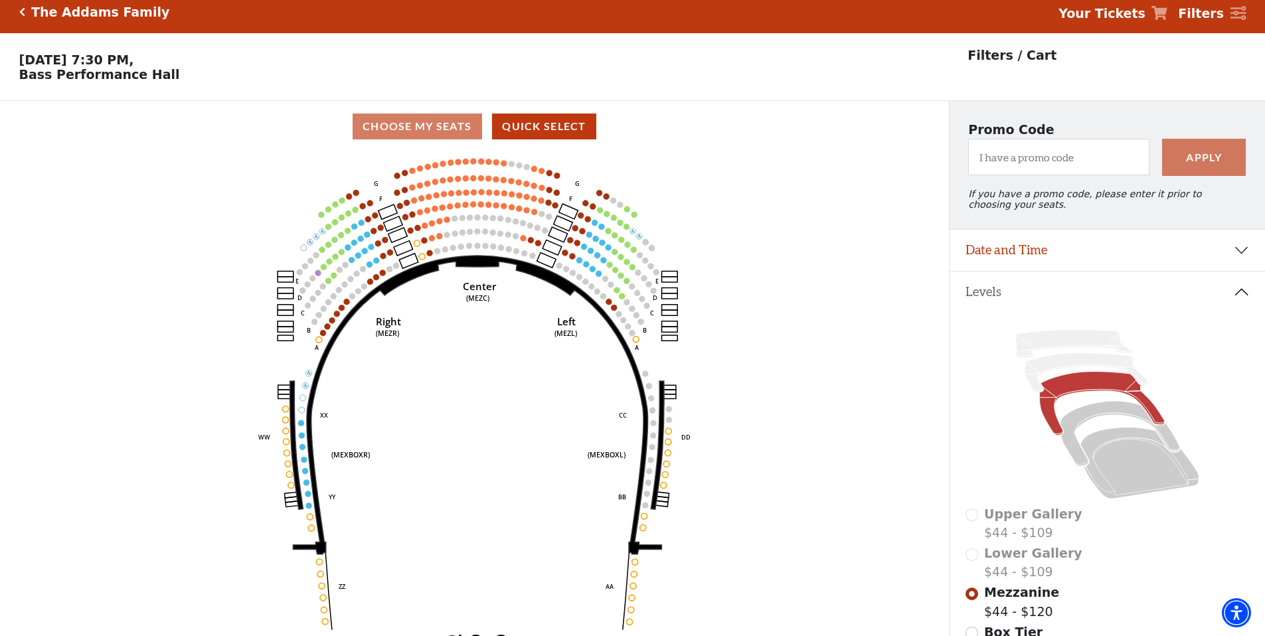
scroll to position [0, 0]
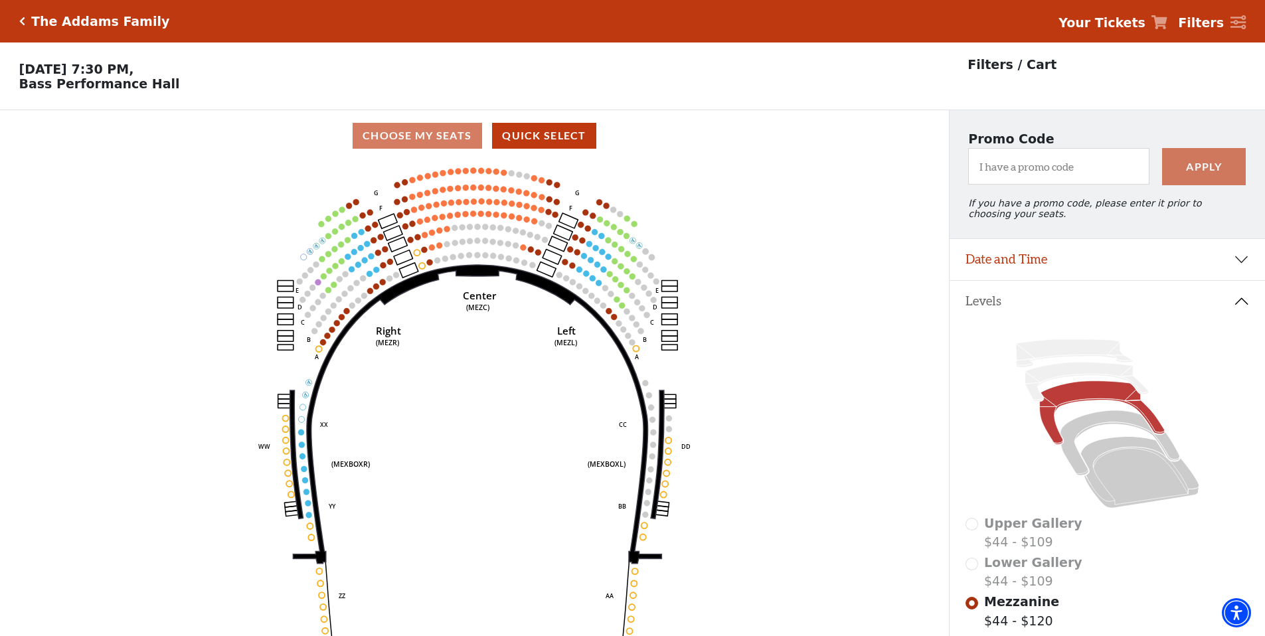
click at [23, 23] on icon "Click here to go back to filters" at bounding box center [22, 21] width 6 height 9
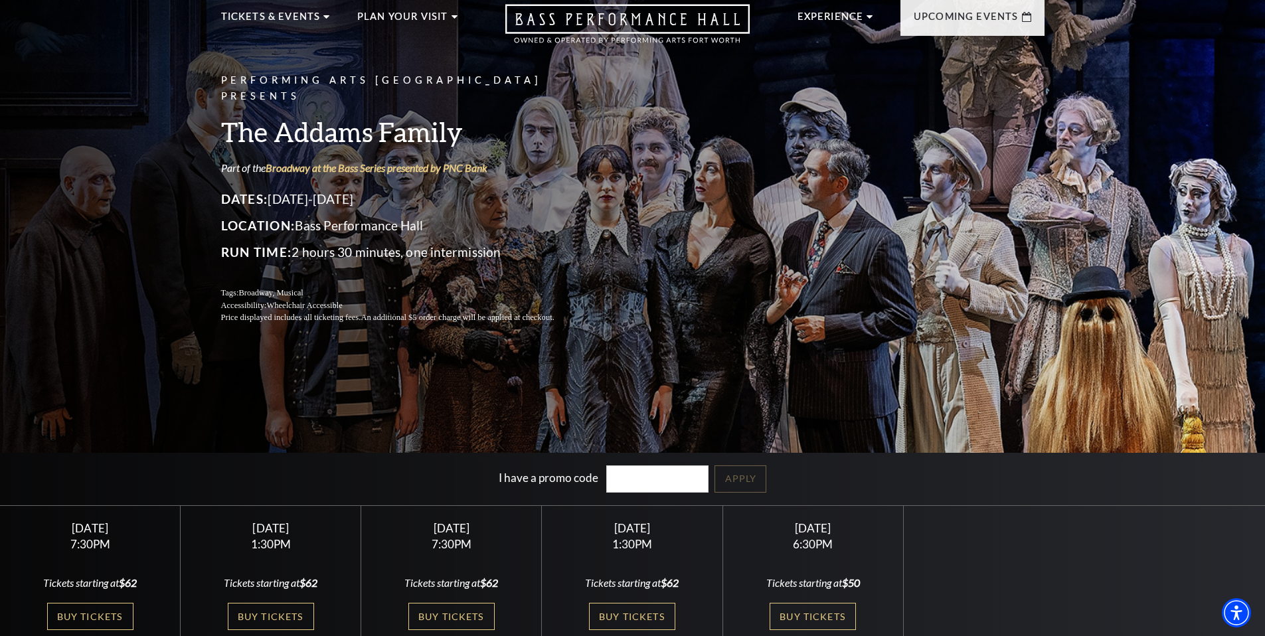
scroll to position [104, 0]
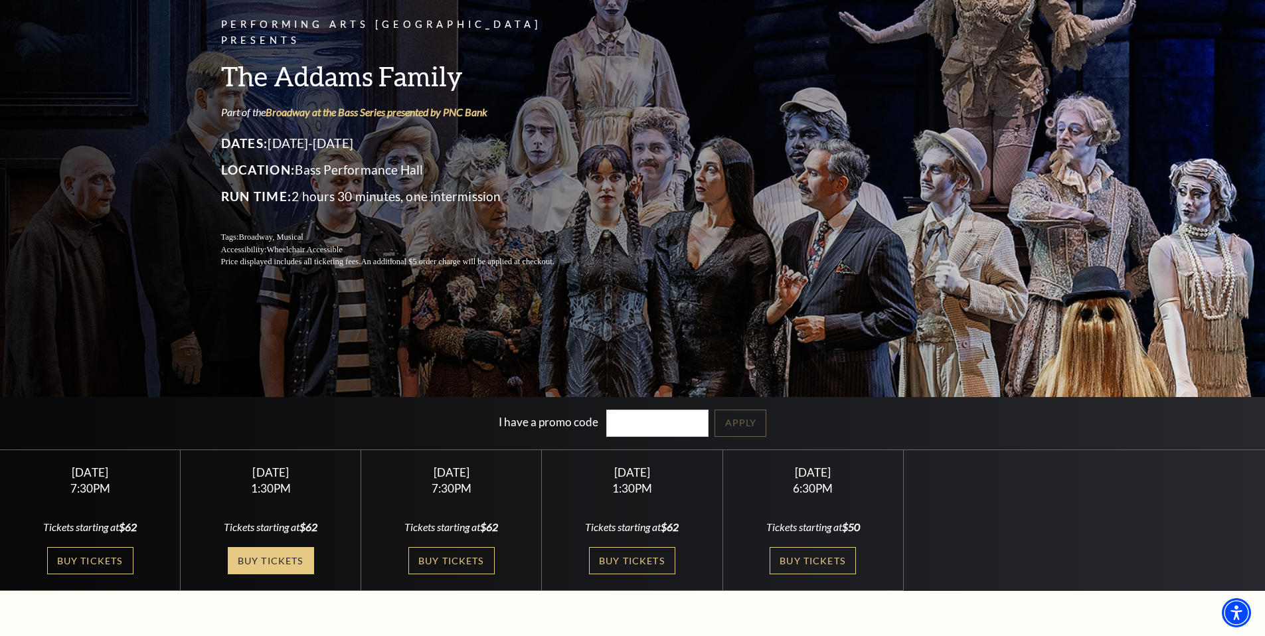
click at [265, 561] on link "Buy Tickets" at bounding box center [271, 560] width 86 height 27
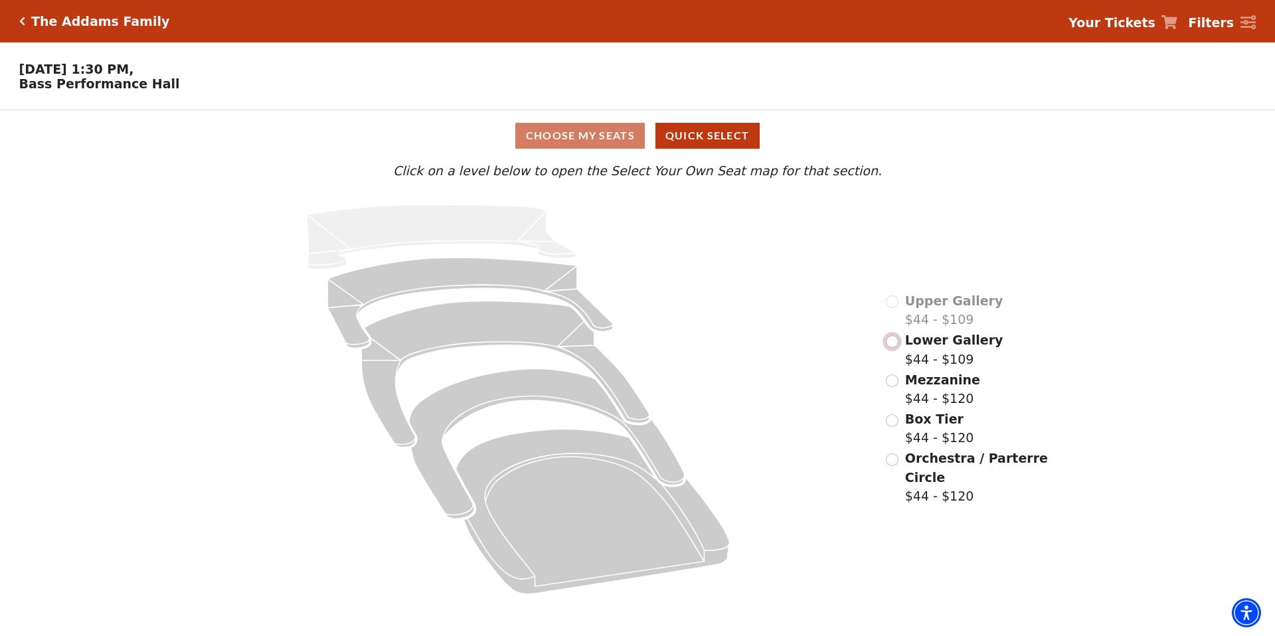
click at [891, 343] on input "Lower Gallery$44 - $109\a" at bounding box center [892, 341] width 13 height 13
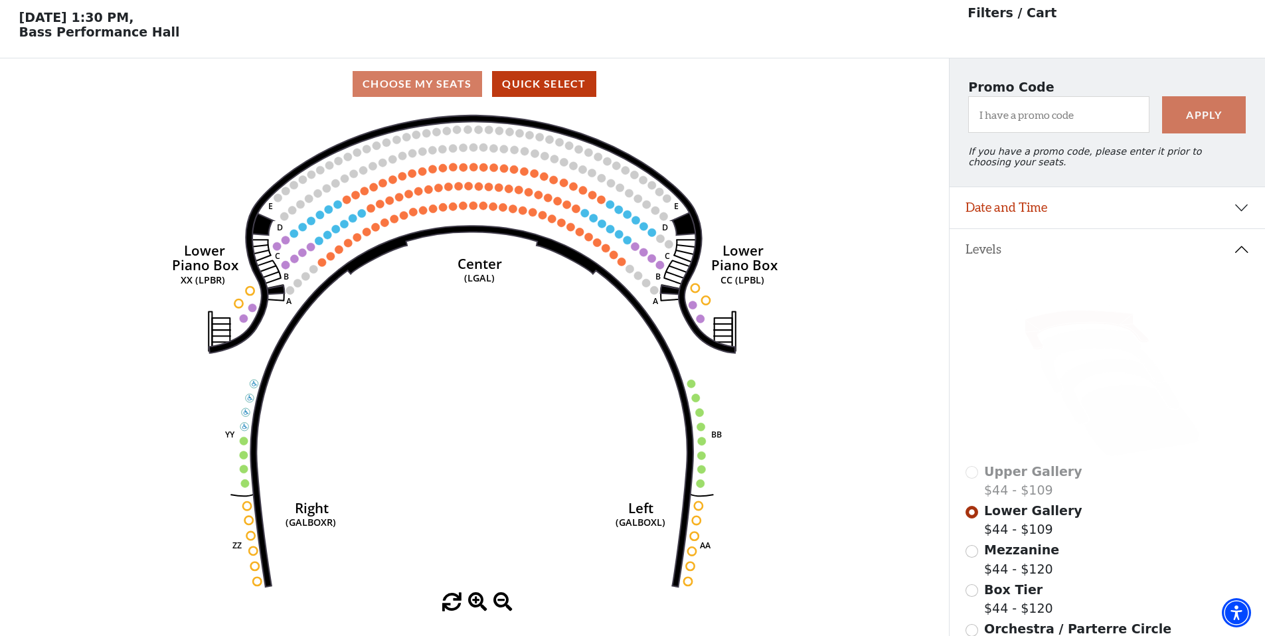
scroll to position [62, 0]
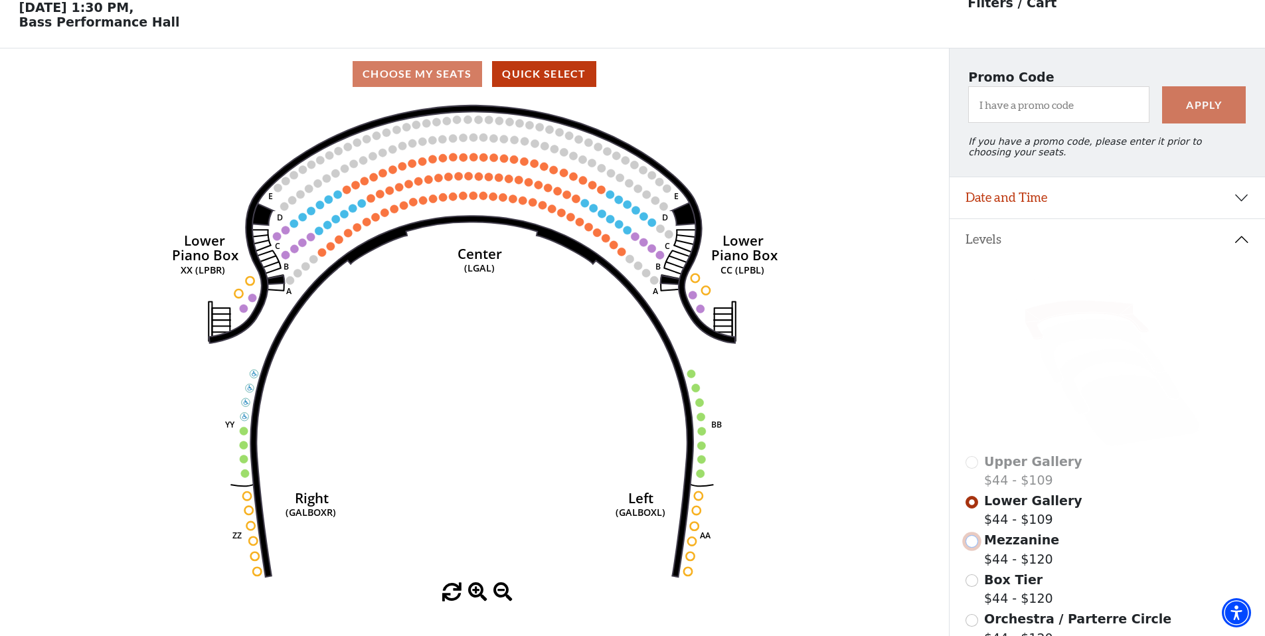
click at [971, 541] on input "Mezzanine$44 - $120\a" at bounding box center [972, 541] width 13 height 13
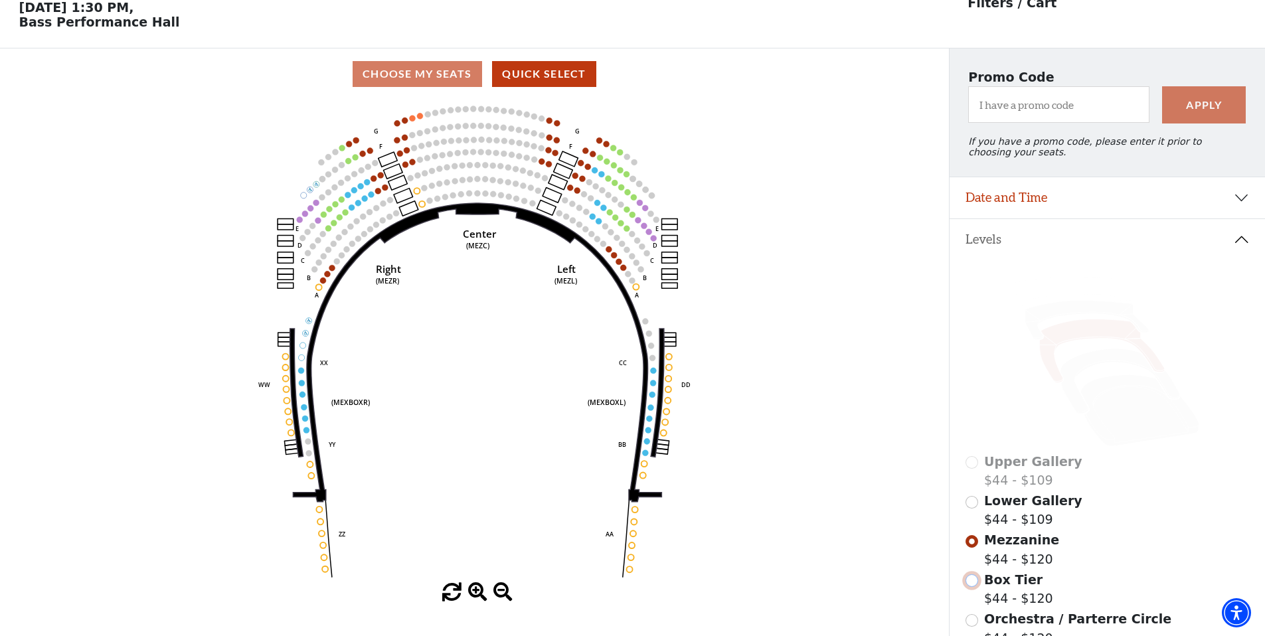
click at [975, 582] on input "Box Tier$44 - $120\a" at bounding box center [972, 581] width 13 height 13
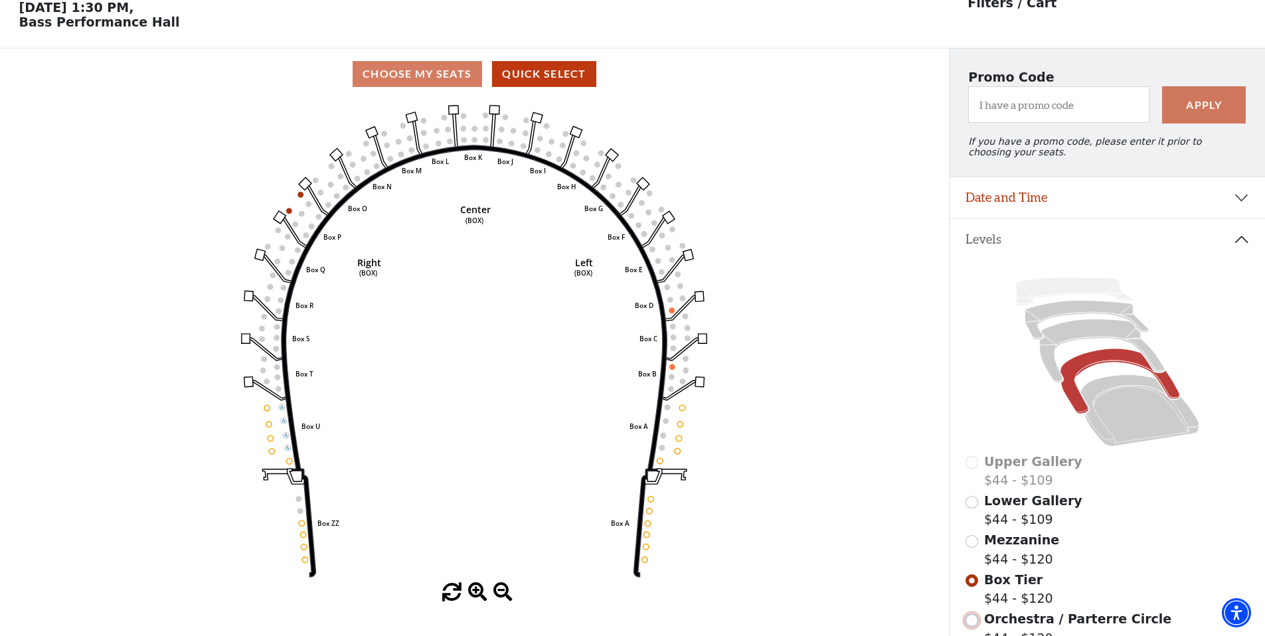
click at [972, 621] on input "Orchestra / Parterre Circle$44 - $120\a" at bounding box center [972, 620] width 13 height 13
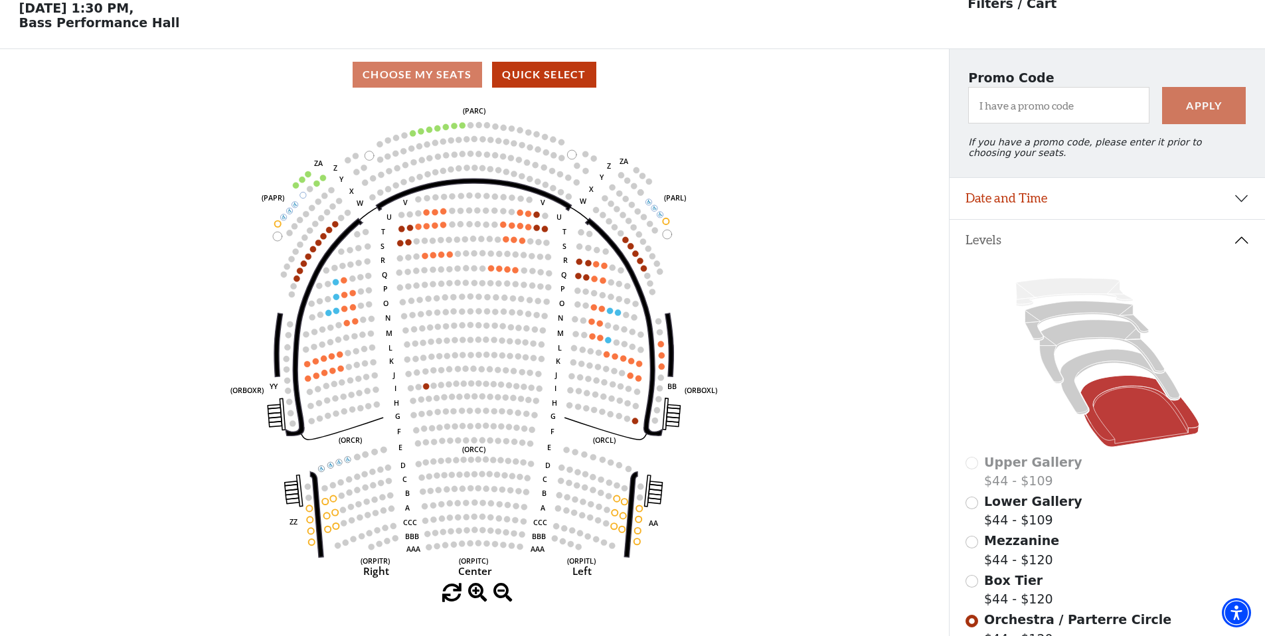
scroll to position [0, 0]
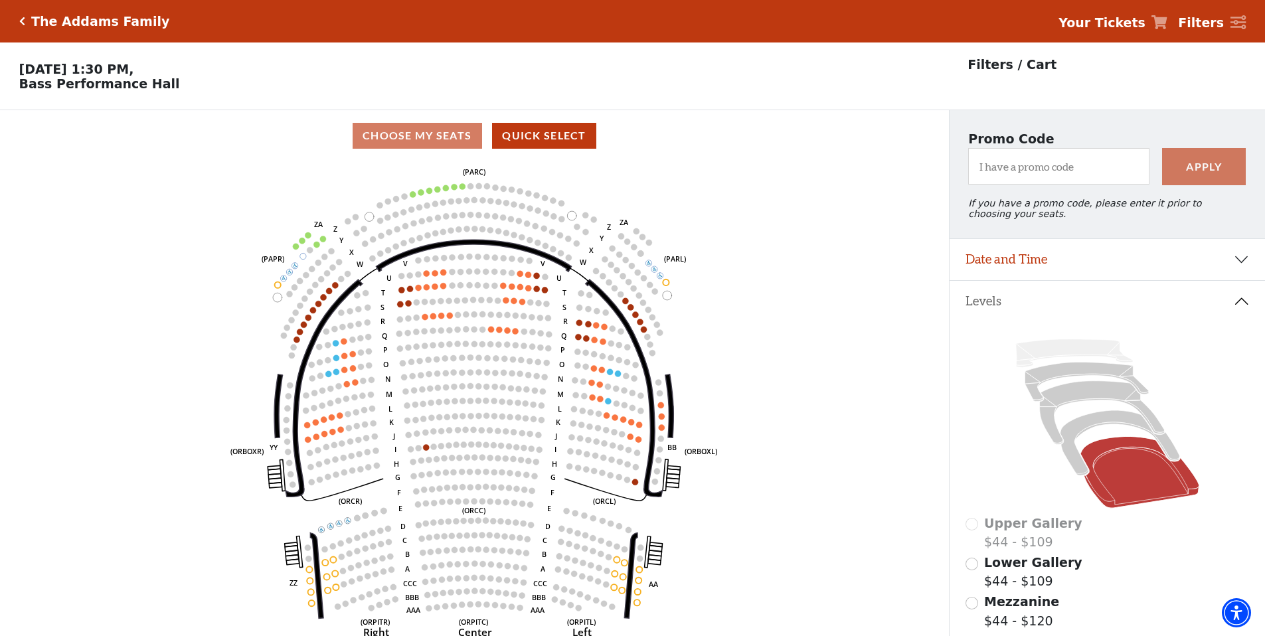
click at [34, 17] on h5 "The Addams Family" at bounding box center [100, 21] width 138 height 15
click at [21, 23] on icon "Click here to go back to filters" at bounding box center [22, 21] width 6 height 9
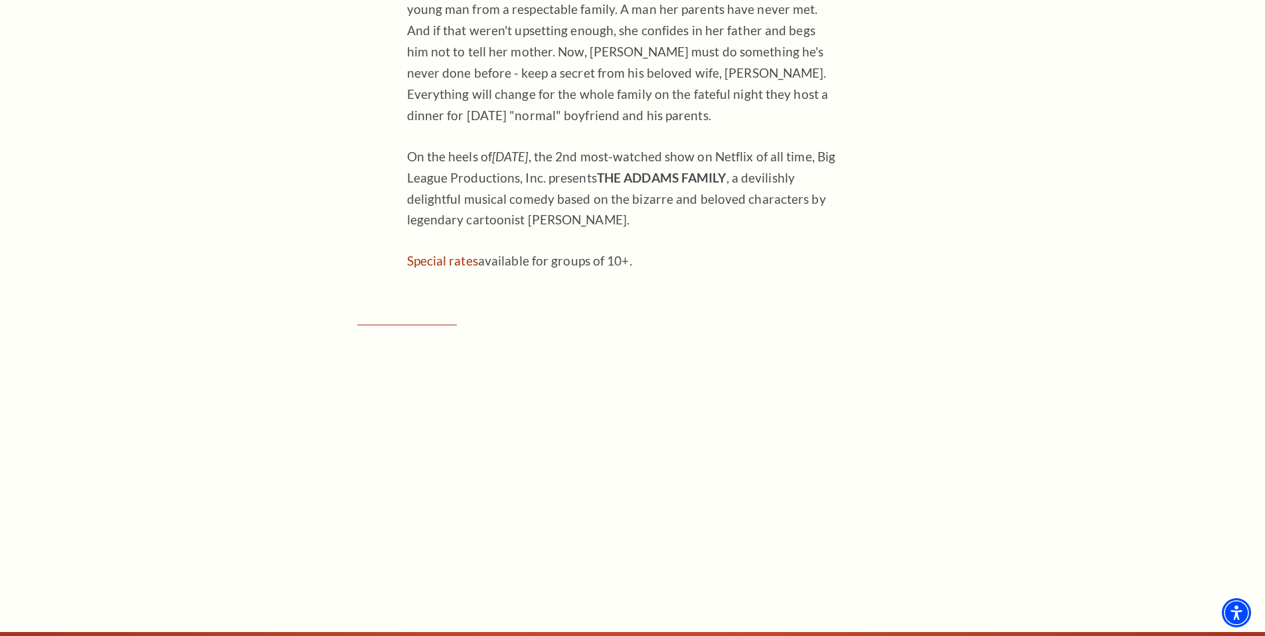
scroll to position [1771, 0]
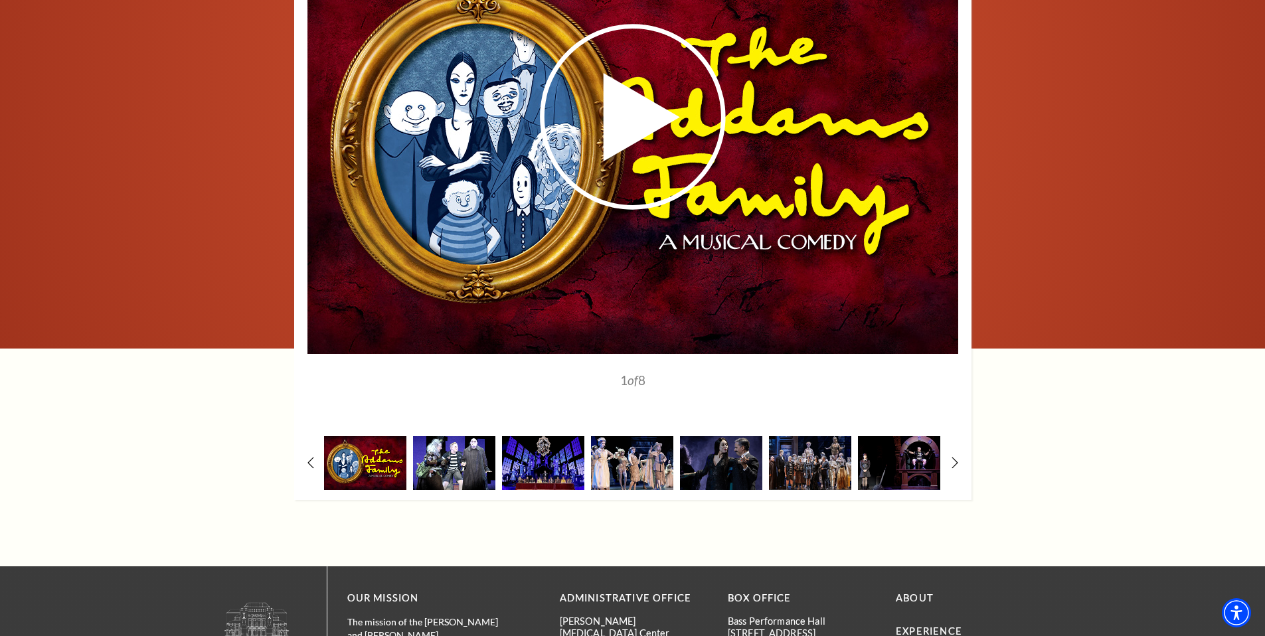
click at [434, 463] on img at bounding box center [454, 463] width 82 height 54
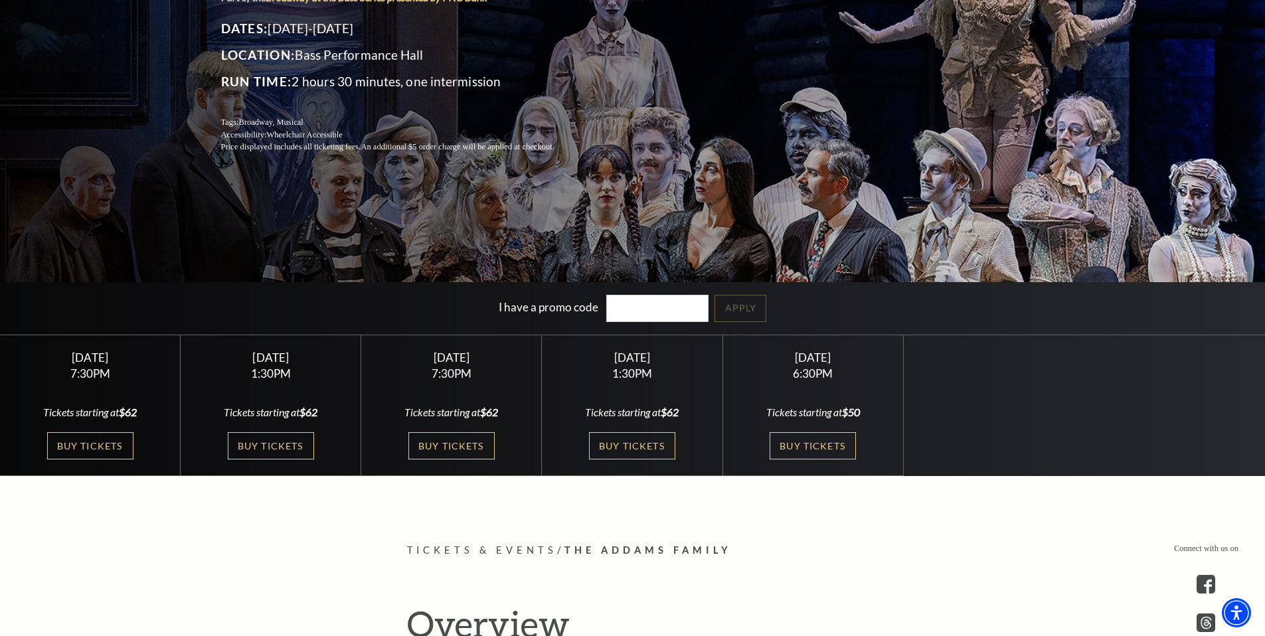
scroll to position [0, 0]
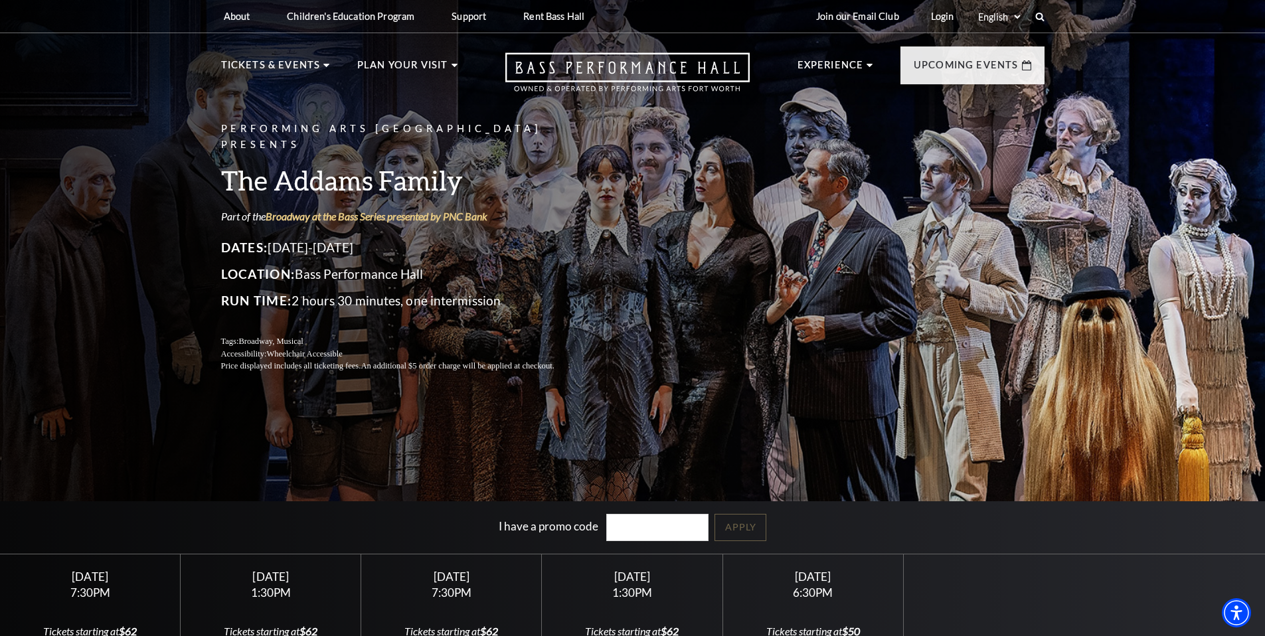
click at [652, 532] on input "I have a promo code" at bounding box center [657, 527] width 102 height 27
click at [763, 531] on link "Apply" at bounding box center [741, 527] width 52 height 27
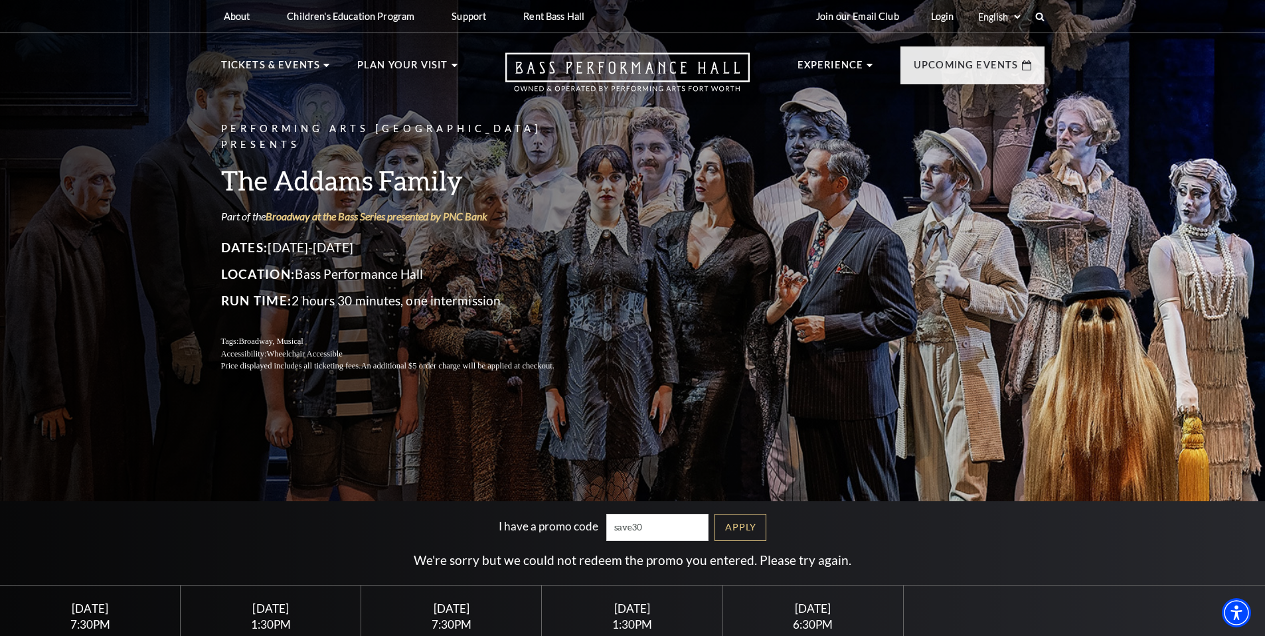
click at [614, 519] on input "save30" at bounding box center [657, 527] width 102 height 27
click at [610, 523] on input "save30" at bounding box center [657, 527] width 102 height 27
type input "today"
click at [765, 519] on link "Apply" at bounding box center [741, 527] width 52 height 27
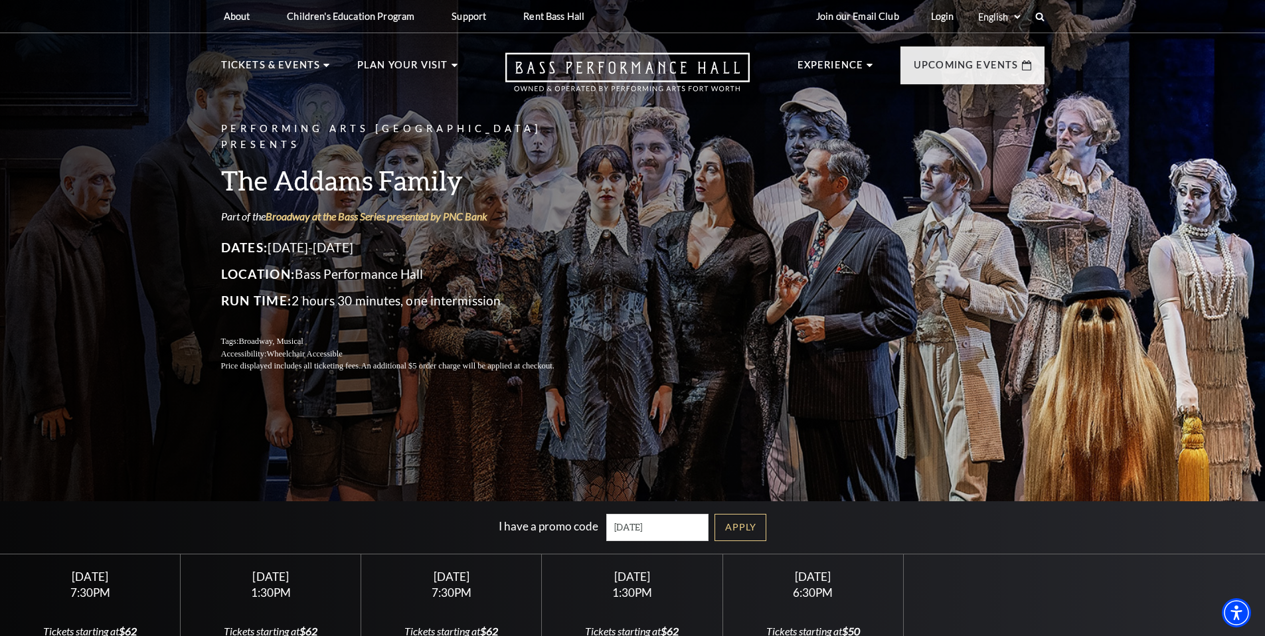
click at [610, 526] on input "today" at bounding box center [657, 527] width 102 height 27
click at [463, 210] on link "Broadway at the Bass Series presented by PNC Bank" at bounding box center [377, 216] width 222 height 13
click at [305, 210] on link "Broadway at the Bass Series presented by PNC Bank" at bounding box center [377, 216] width 222 height 13
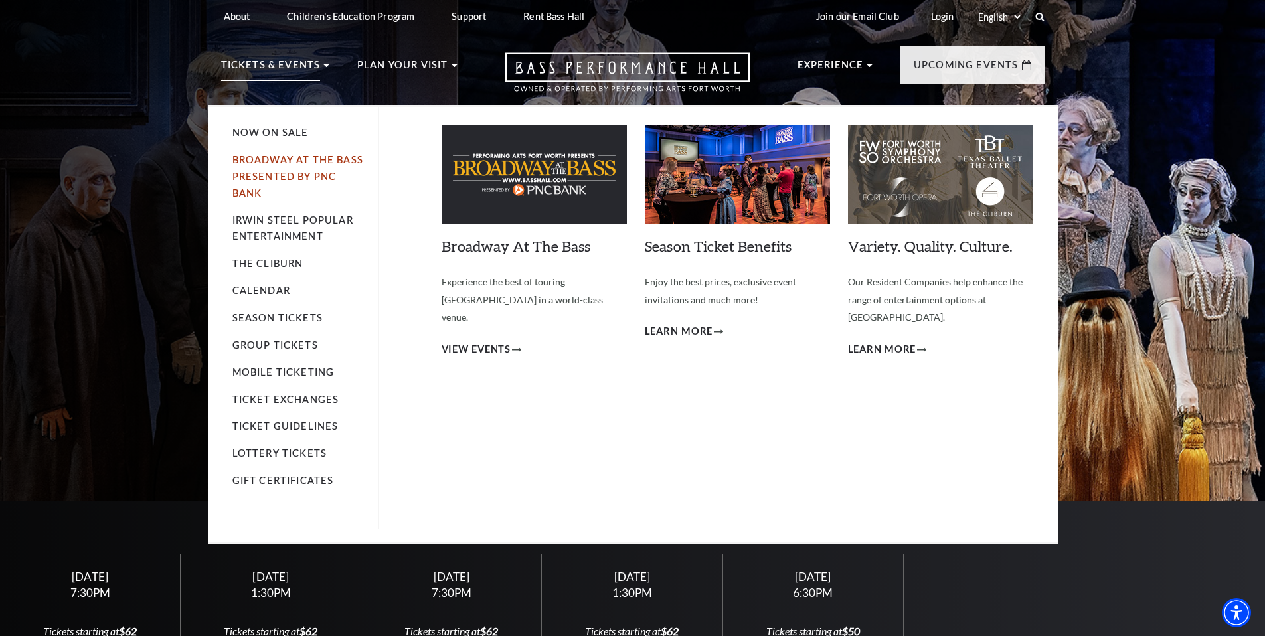
click at [293, 163] on link "Broadway At The Bass presented by PNC Bank" at bounding box center [297, 176] width 131 height 45
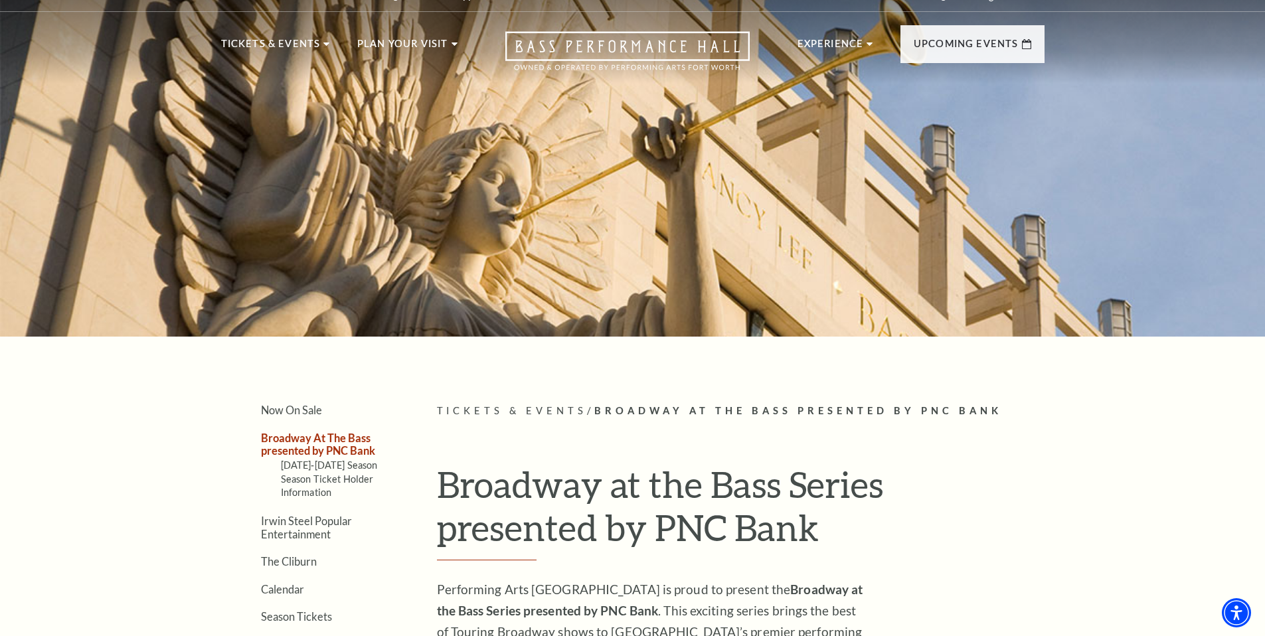
scroll to position [287, 0]
